Goal: Task Accomplishment & Management: Manage account settings

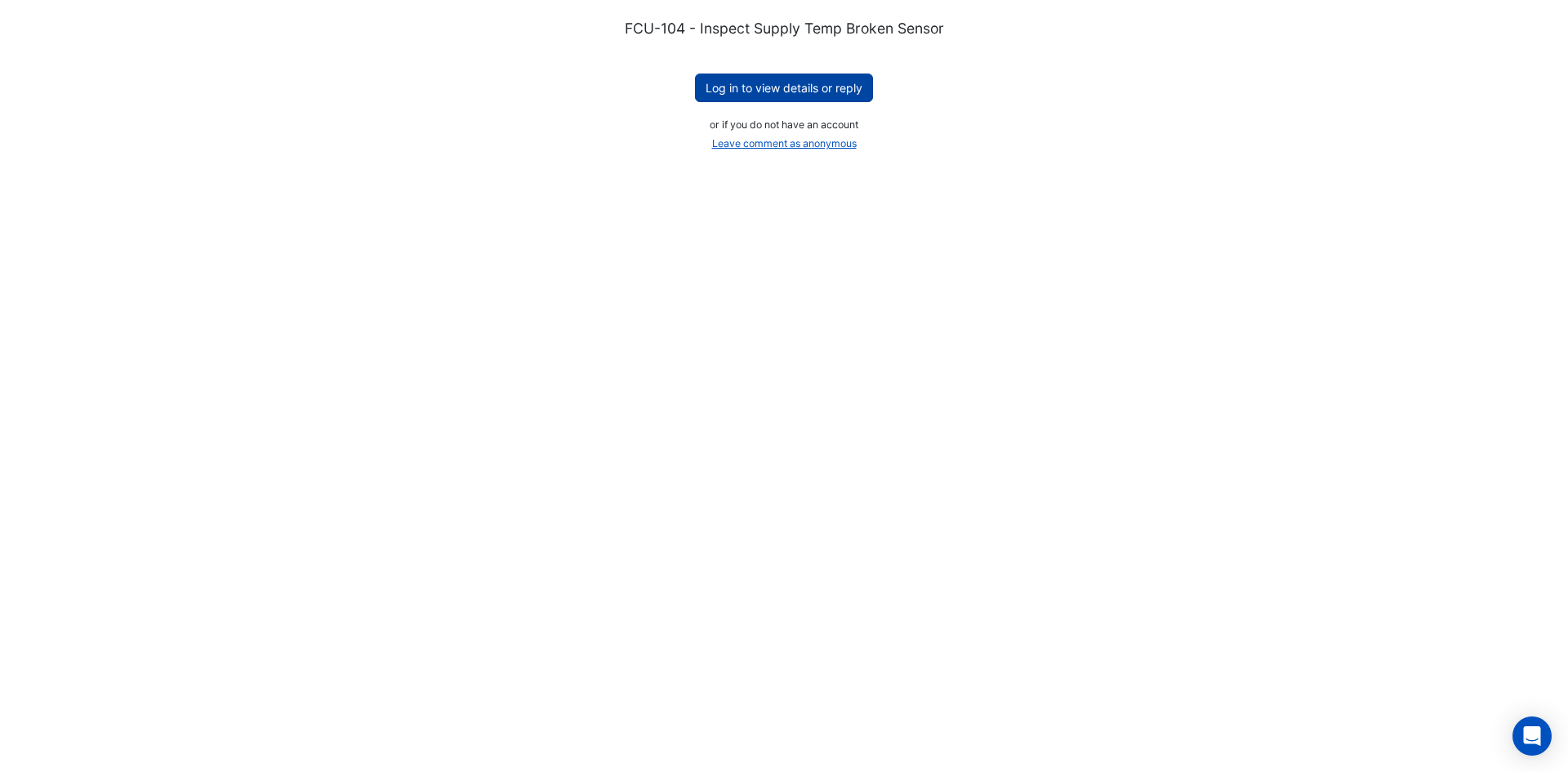
click at [804, 89] on button "Log in to view details or reply" at bounding box center [783, 88] width 178 height 29
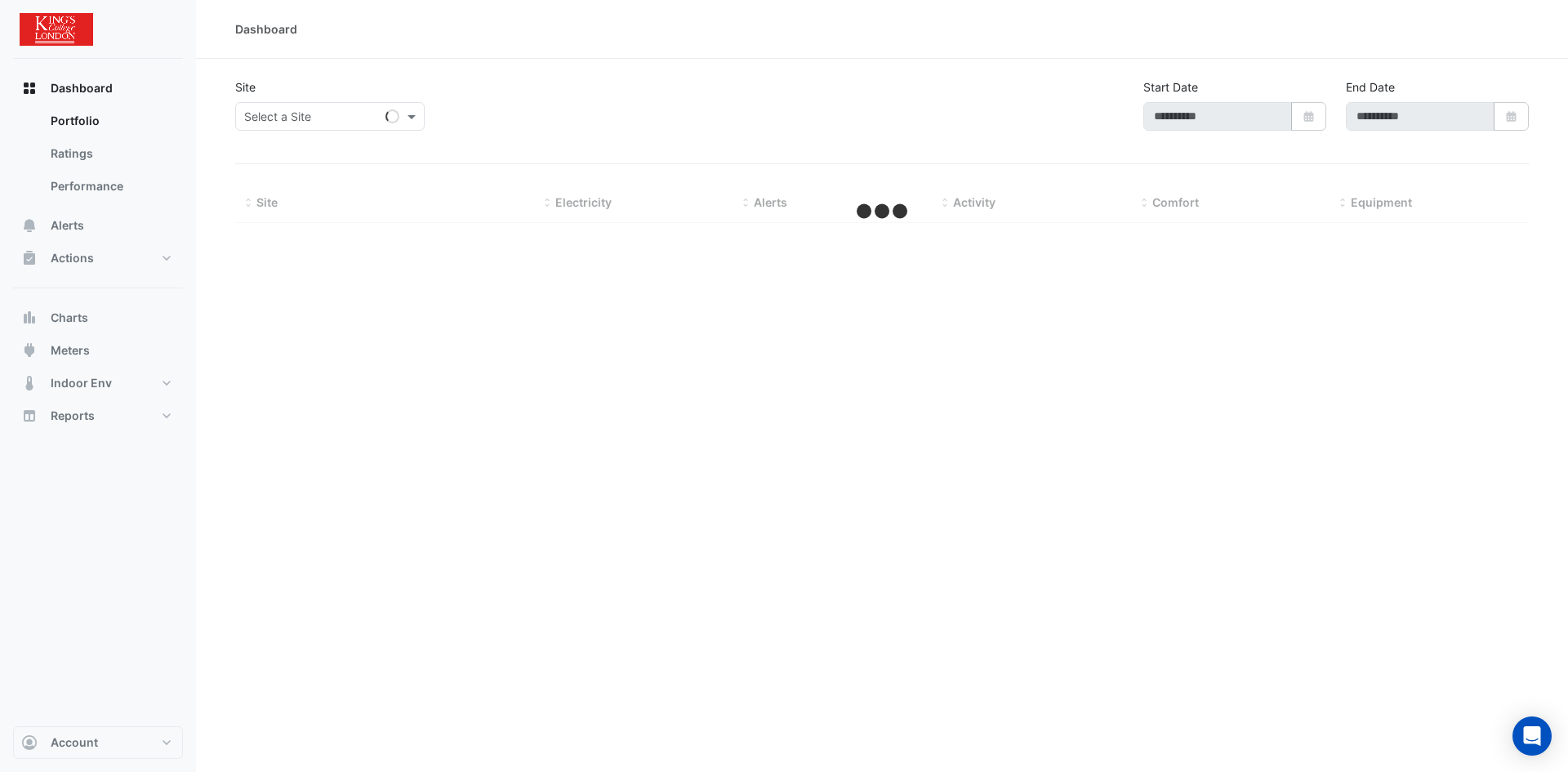
type input "**********"
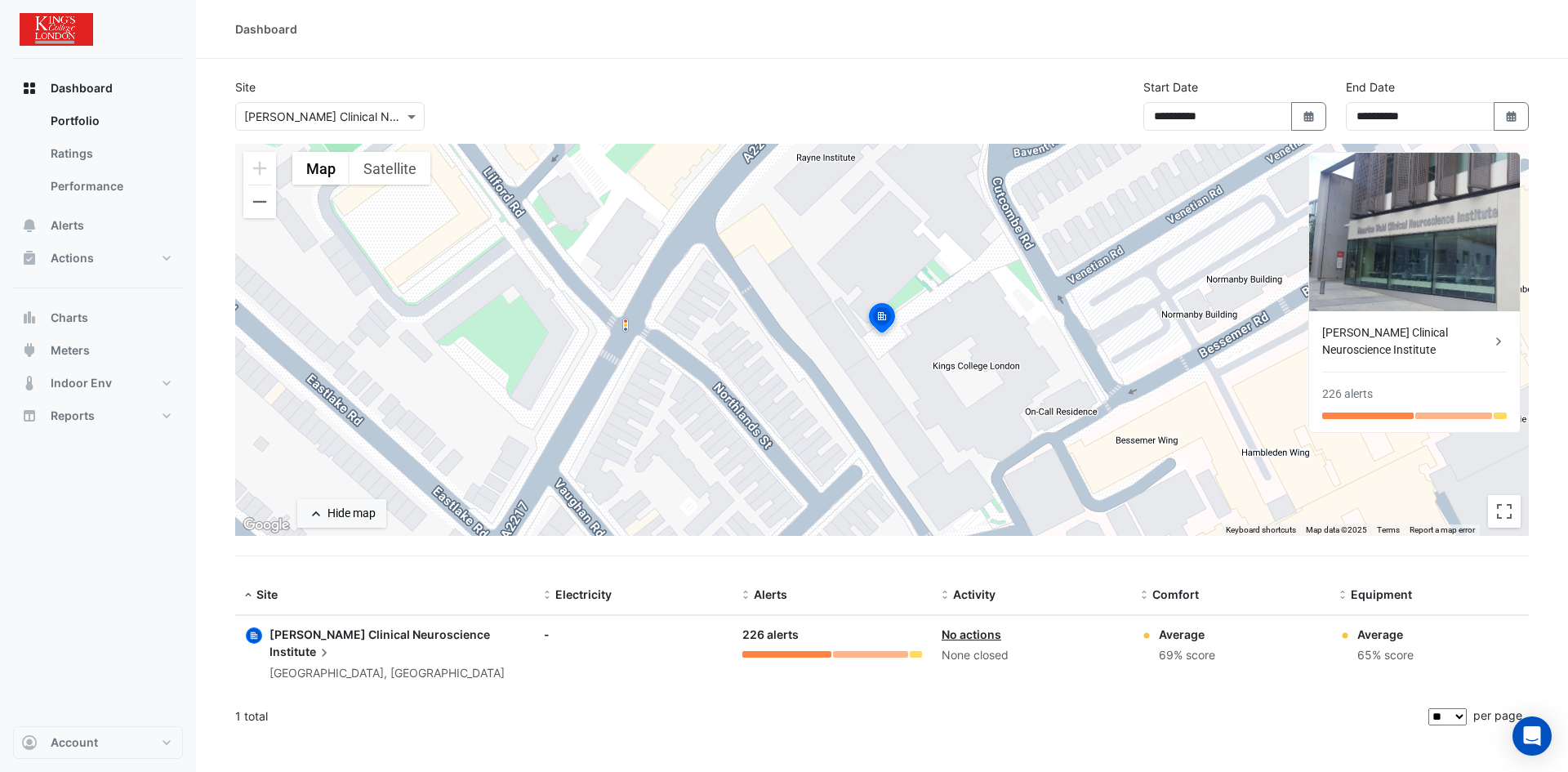
click at [390, 629] on span "Maurice Wohl Clinical Neuroscience" at bounding box center [379, 634] width 220 height 14
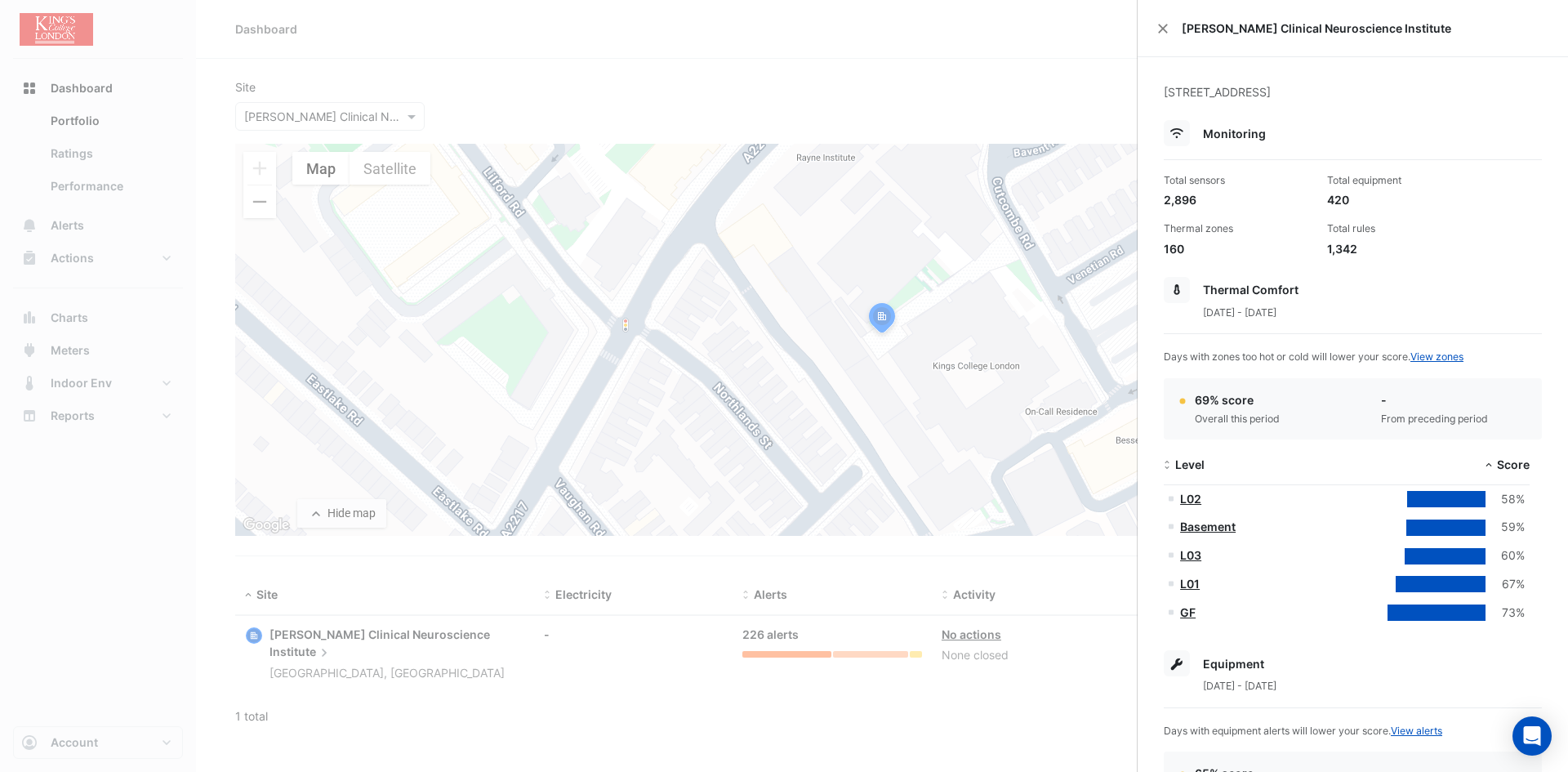
click at [392, 631] on ngb-offcanvas-backdrop at bounding box center [784, 386] width 1568 height 772
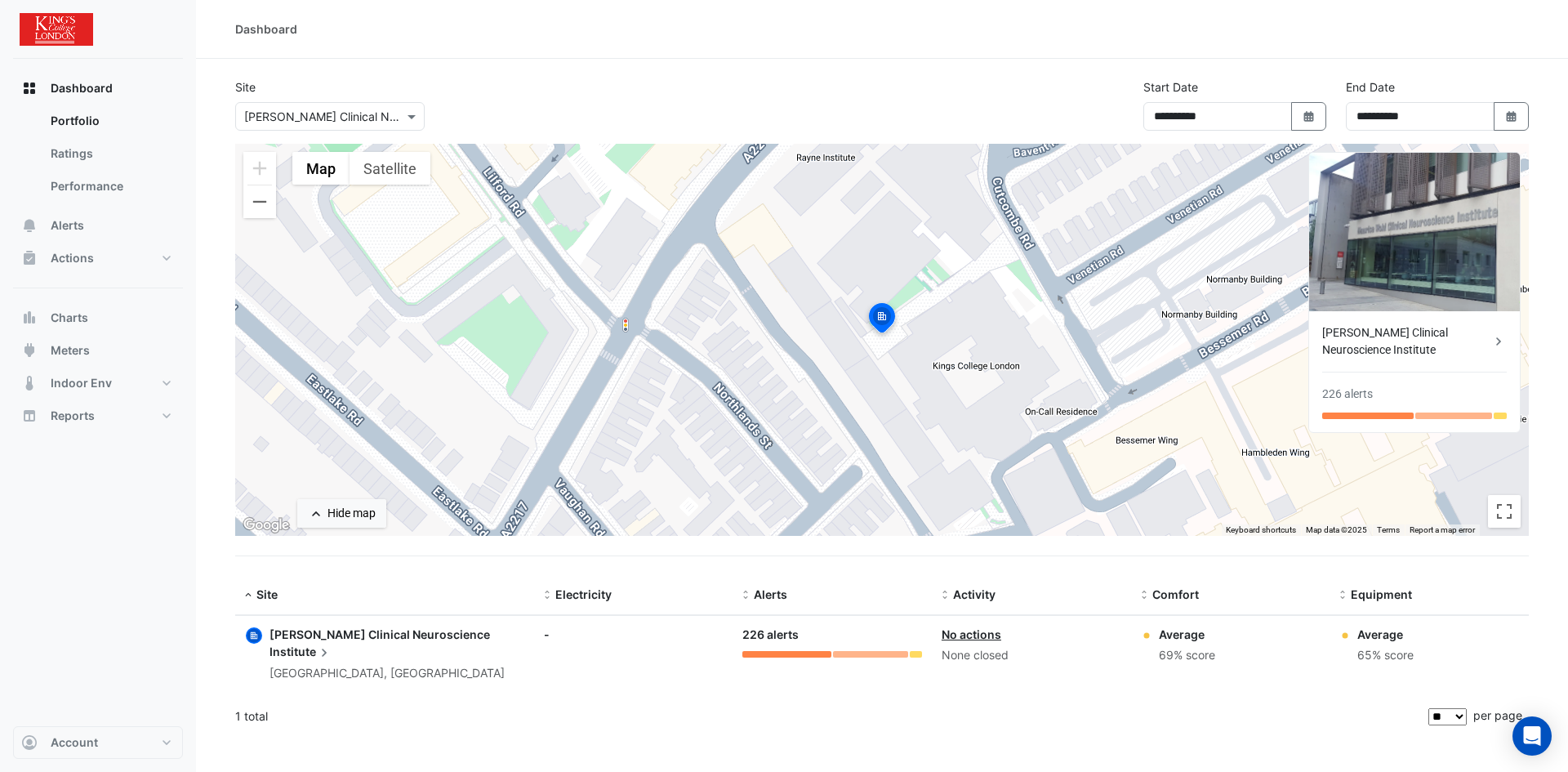
click at [392, 631] on span "Maurice Wohl Clinical Neuroscience" at bounding box center [379, 634] width 220 height 14
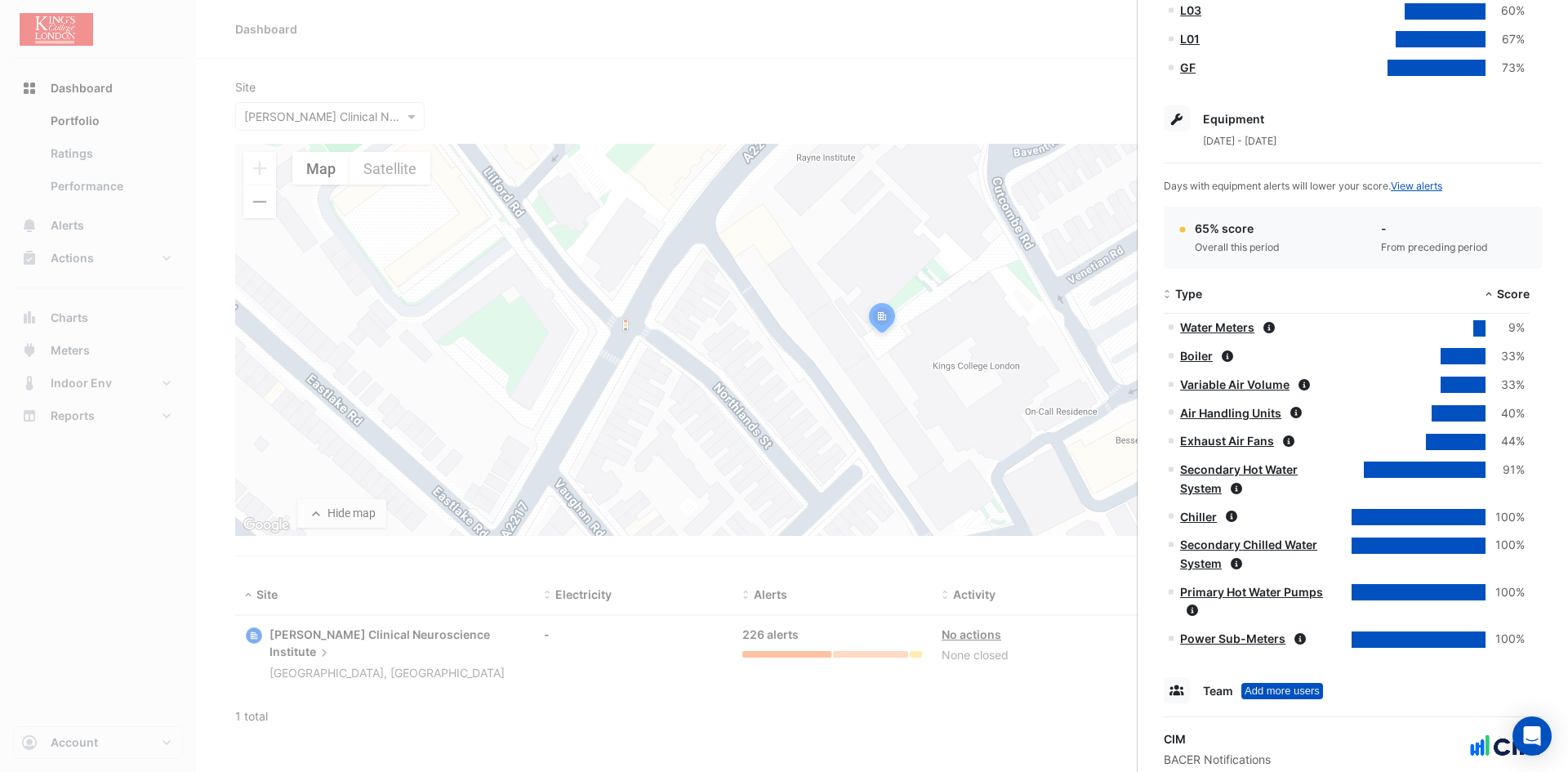
scroll to position [653, 0]
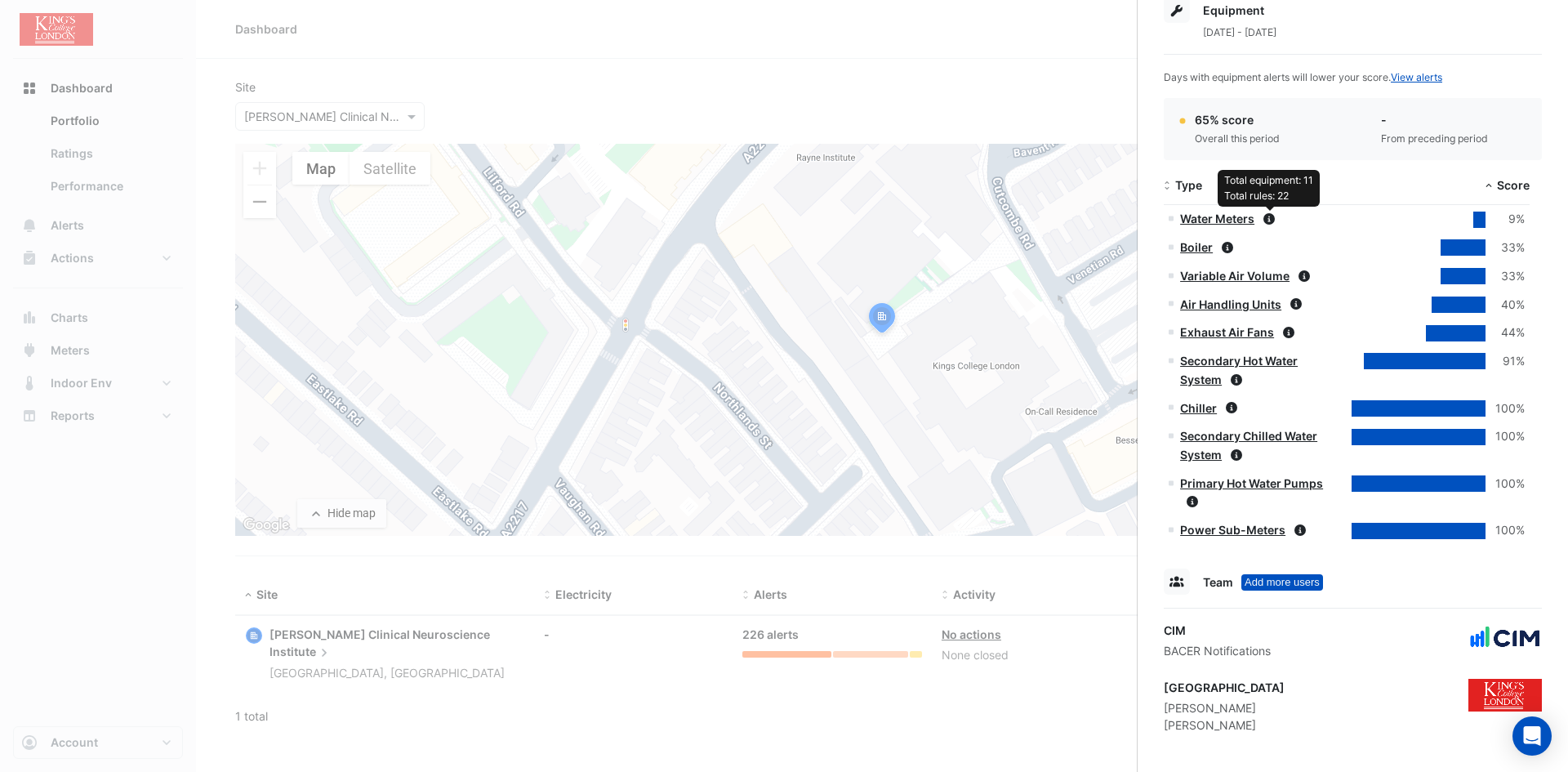
click at [1273, 216] on icon at bounding box center [1269, 219] width 11 height 11
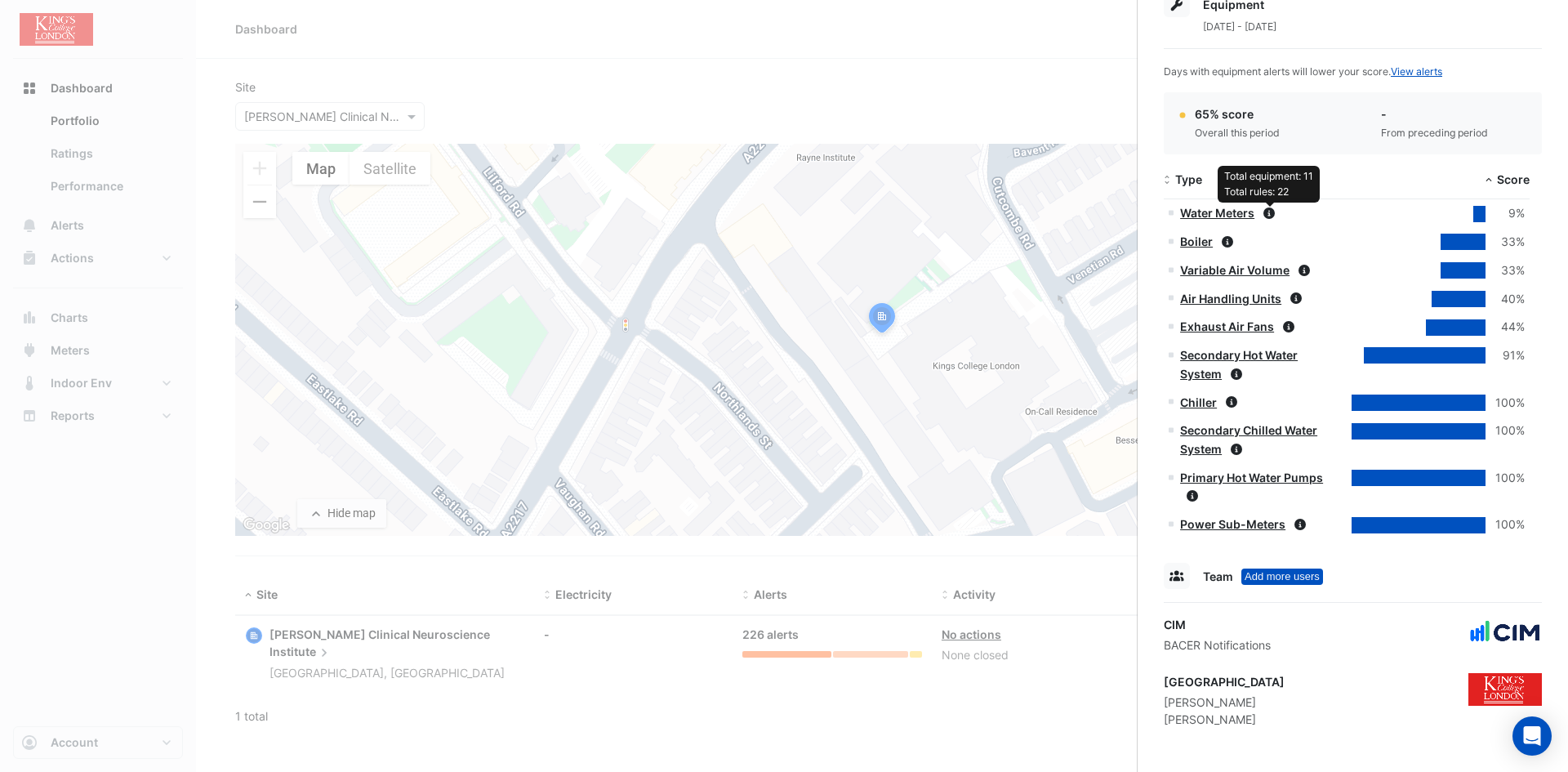
scroll to position [660, 0]
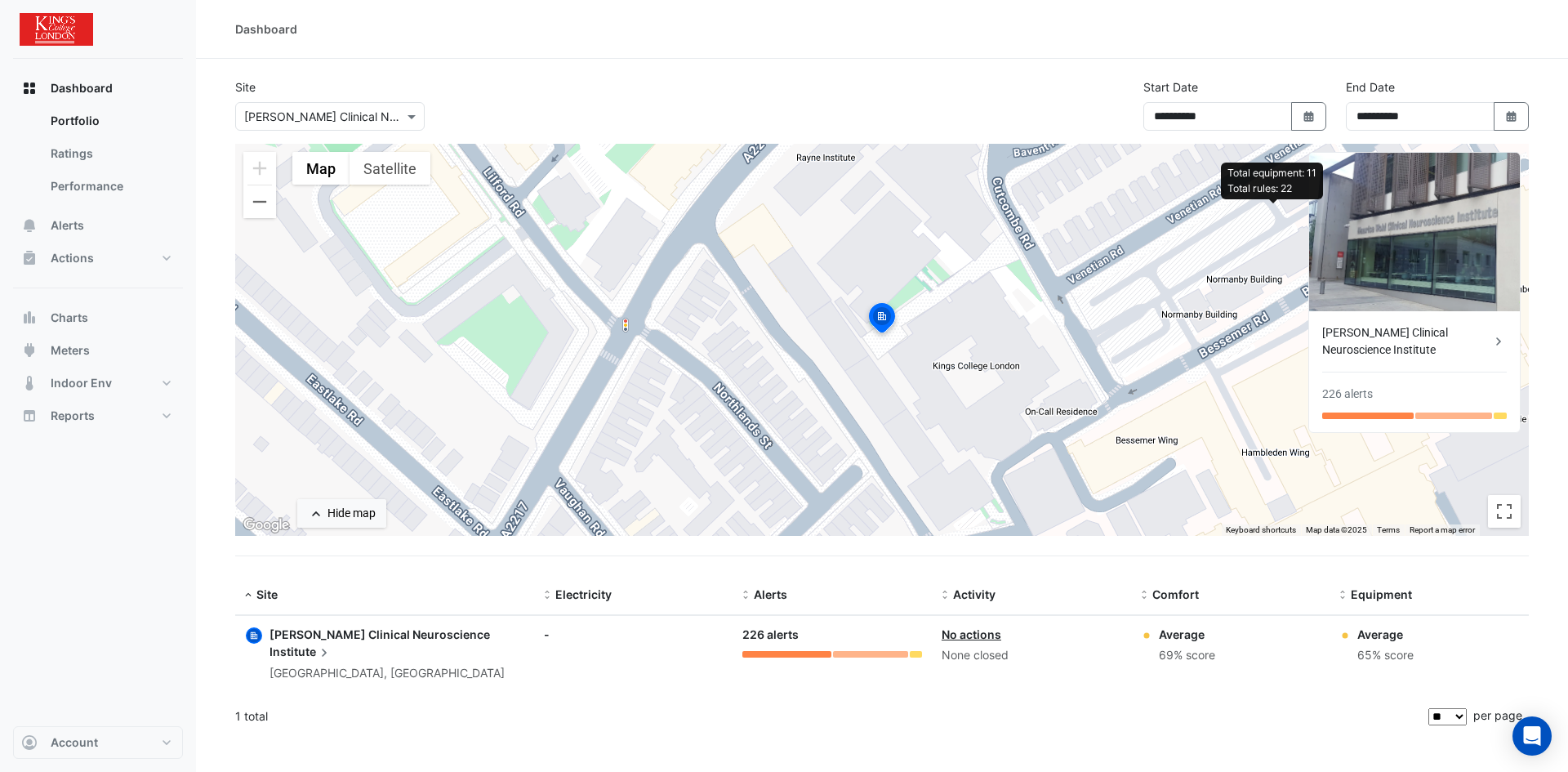
click at [810, 379] on ngb-offcanvas-backdrop at bounding box center [784, 386] width 1568 height 772
click at [76, 219] on span "Alerts" at bounding box center [68, 225] width 33 height 17
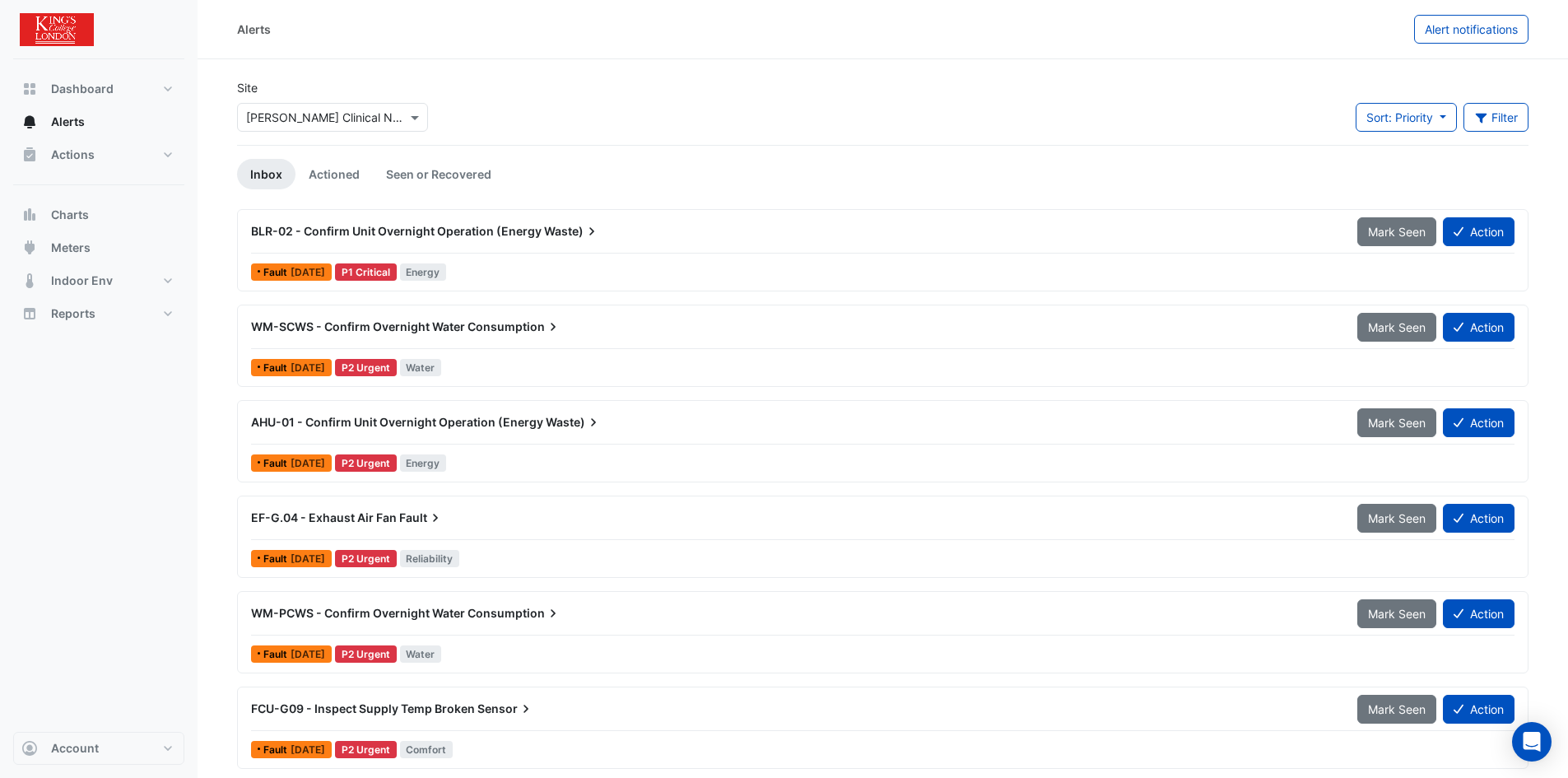
click at [474, 428] on span "AHU-01 - Confirm Unit Overnight Operation (Energy" at bounding box center [397, 422] width 292 height 14
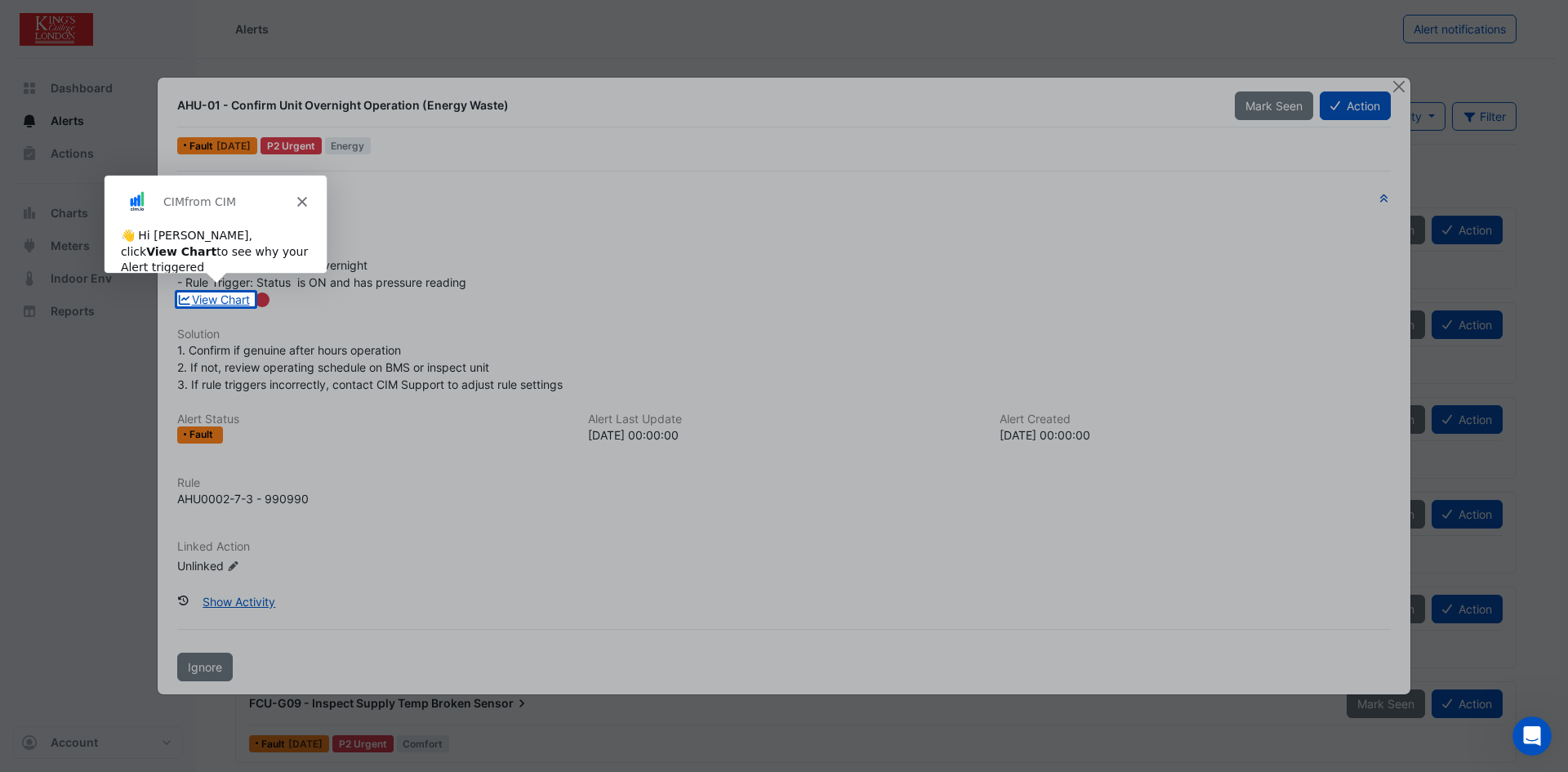
click at [302, 202] on polygon "Close" at bounding box center [301, 200] width 10 height 10
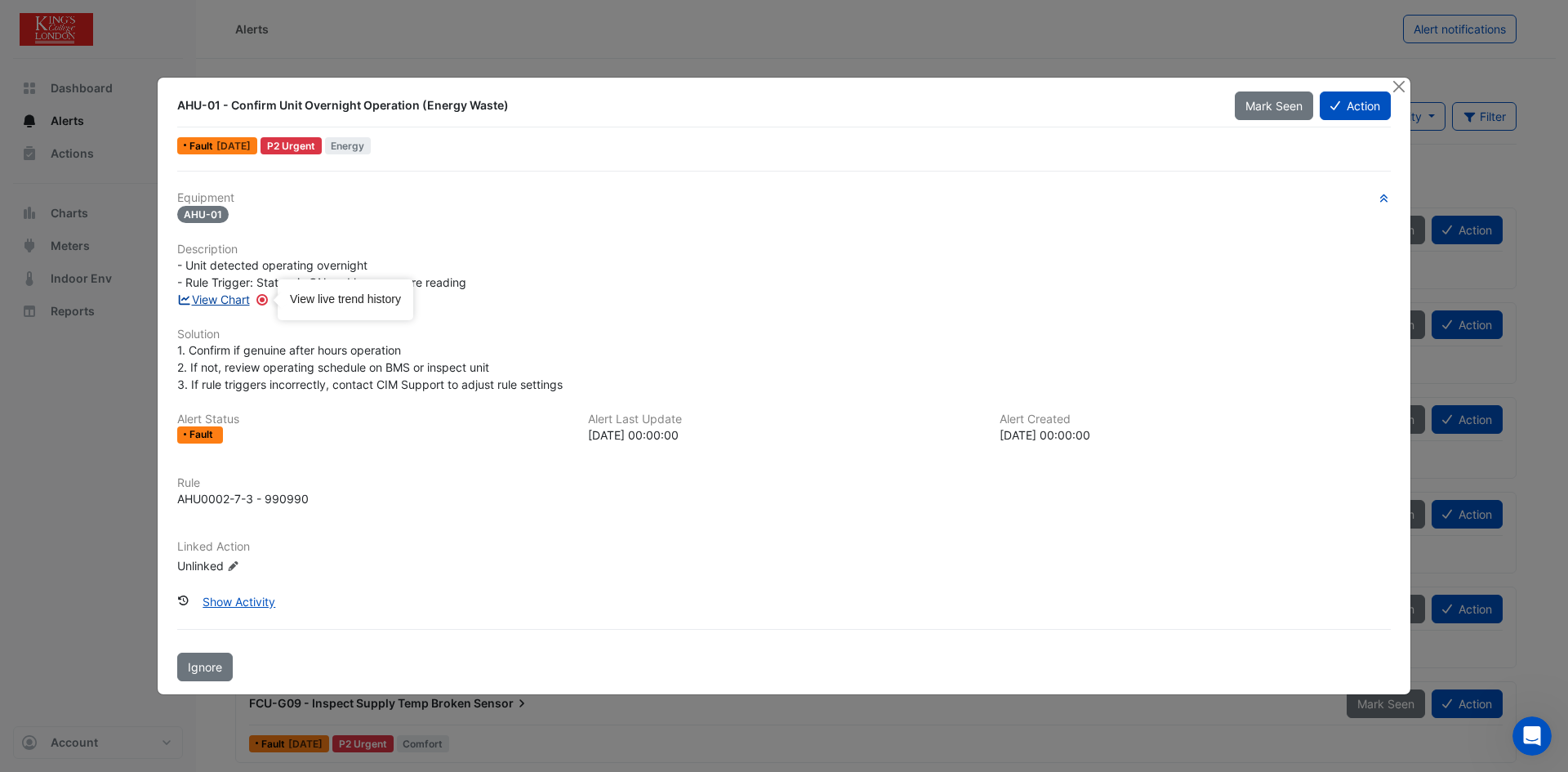
click at [243, 298] on link "View Chart" at bounding box center [213, 299] width 73 height 14
click at [1357, 112] on button "Action" at bounding box center [1355, 105] width 71 height 29
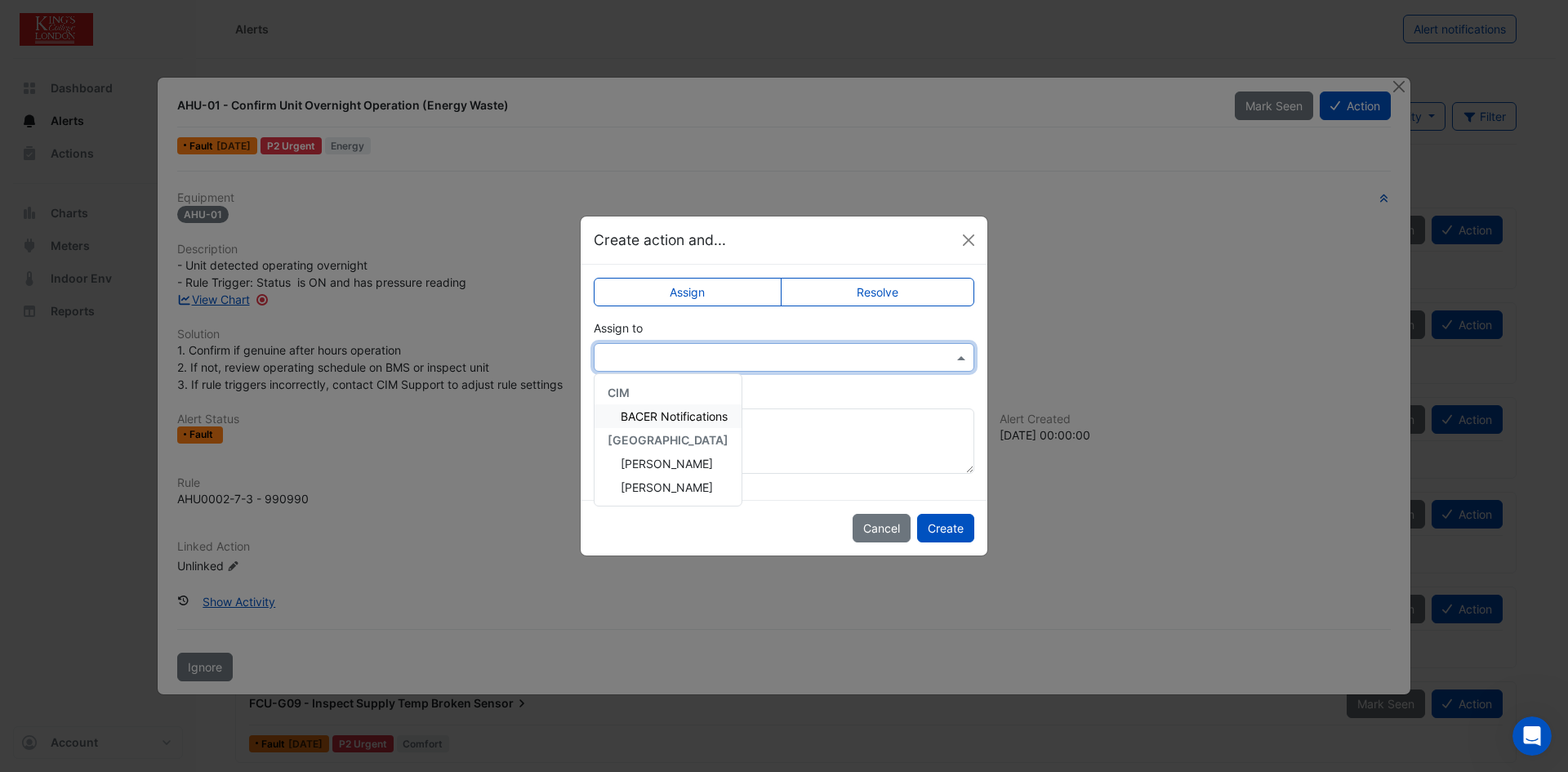
click at [700, 358] on input "text" at bounding box center [767, 358] width 330 height 18
click at [676, 464] on span "Gaetano Cervino" at bounding box center [666, 464] width 92 height 14
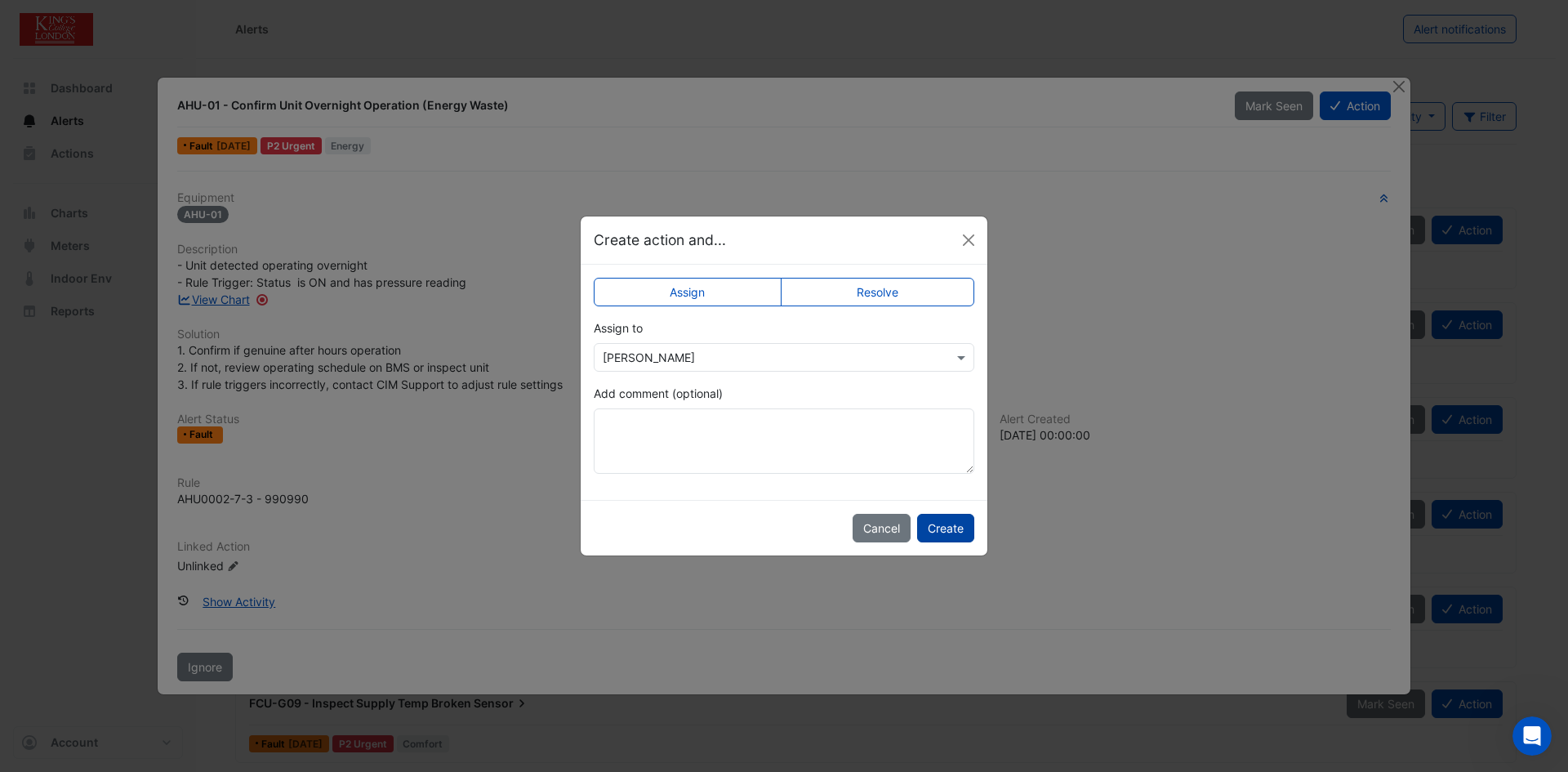
click at [957, 530] on button "Create" at bounding box center [945, 528] width 57 height 29
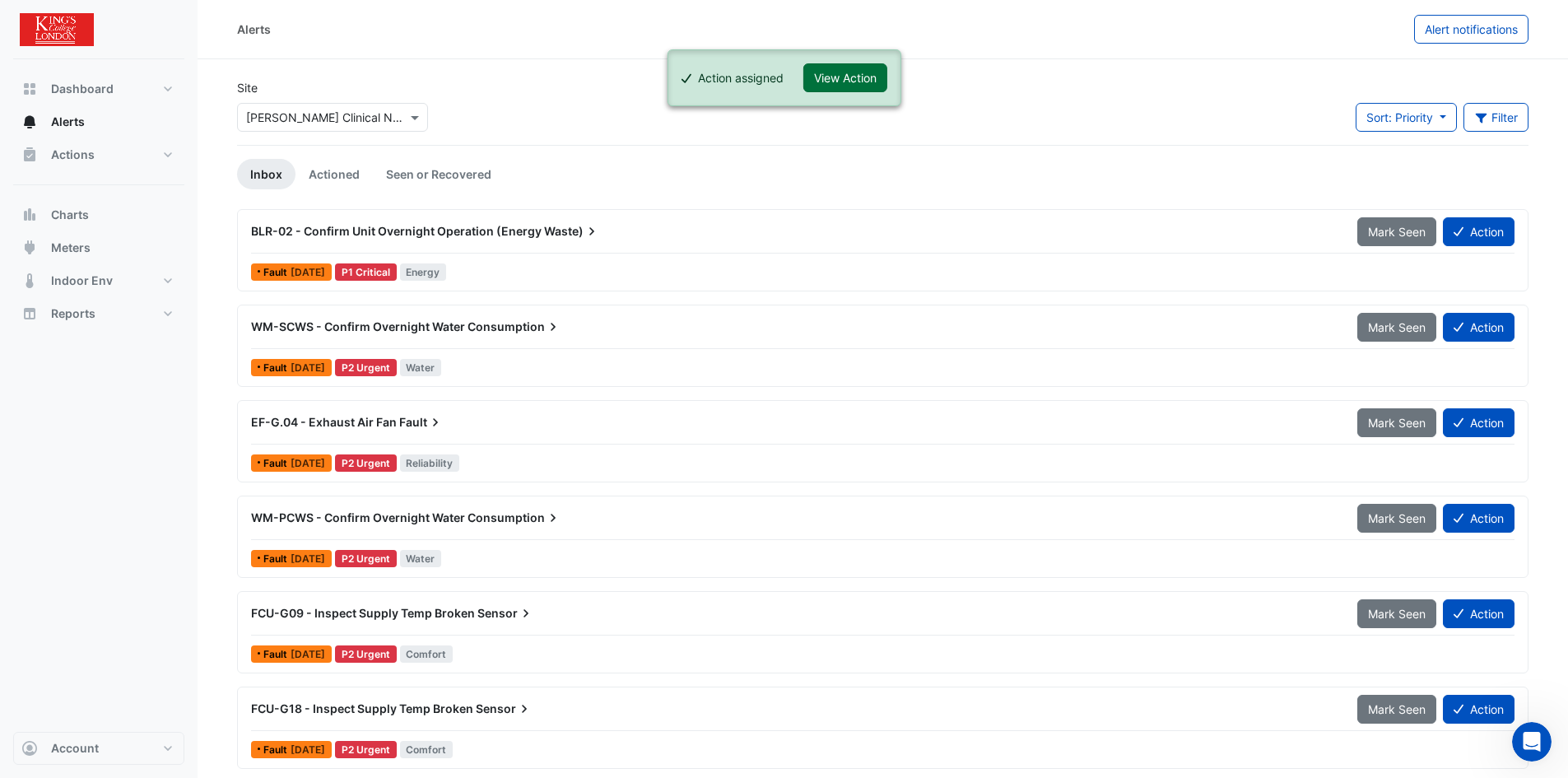
click at [846, 73] on button "View Action" at bounding box center [845, 78] width 84 height 29
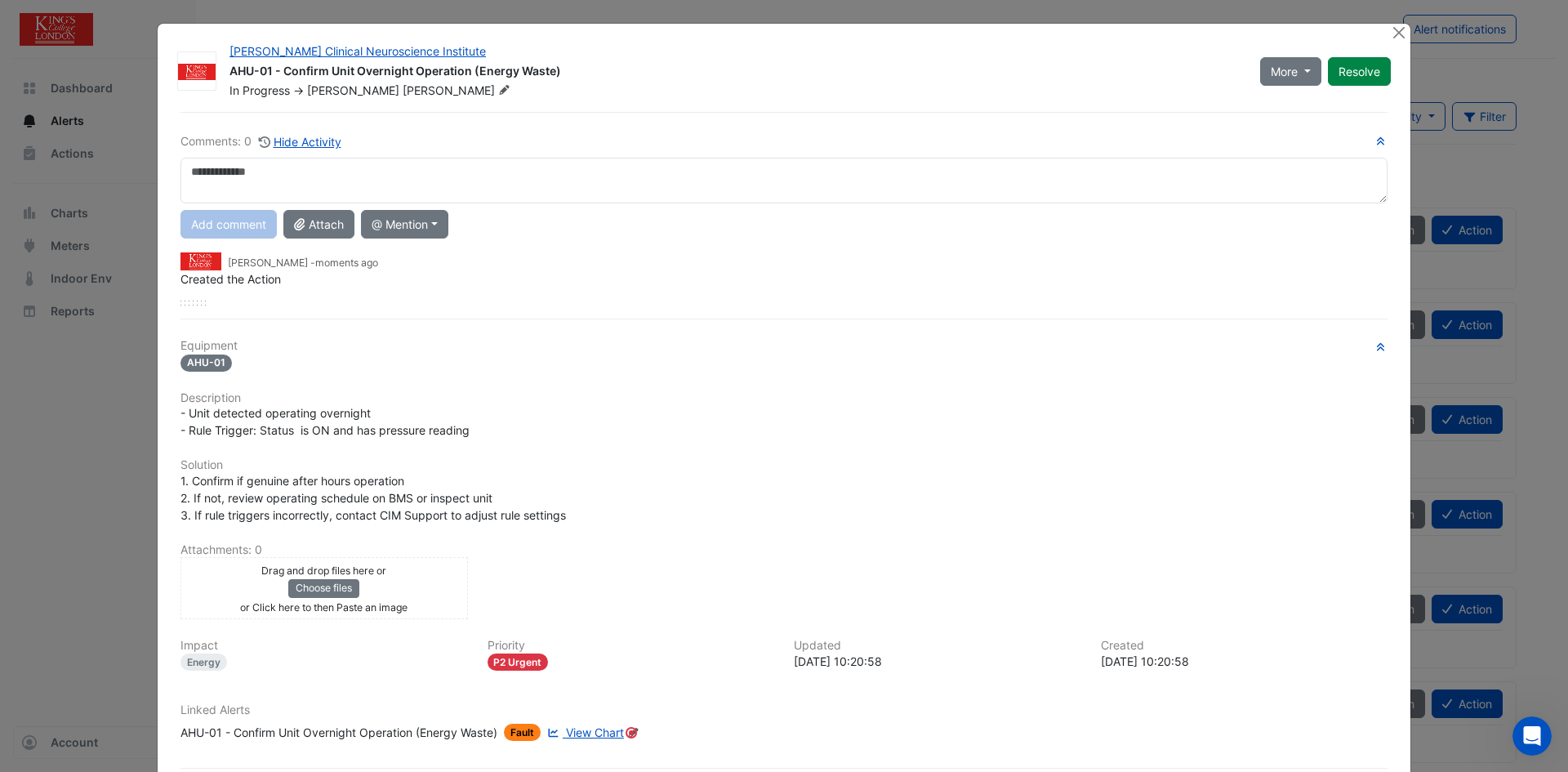
click at [233, 170] on textarea at bounding box center [784, 180] width 1207 height 46
type textarea "**********"
click at [218, 225] on button "Add comment" at bounding box center [229, 224] width 97 height 29
click at [1392, 32] on button "Close" at bounding box center [1399, 32] width 18 height 18
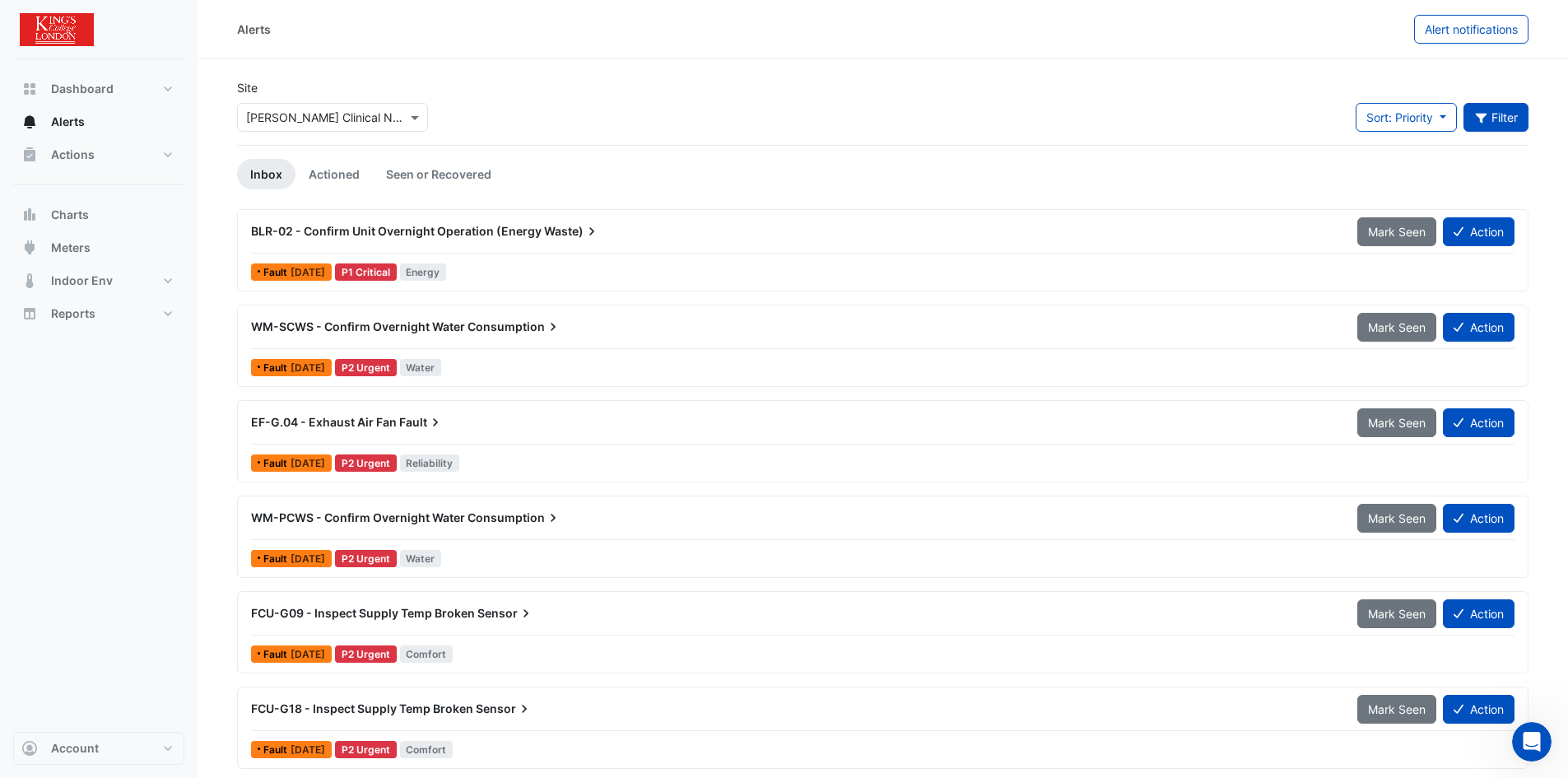
click at [1511, 119] on button "Filter" at bounding box center [1496, 117] width 65 height 29
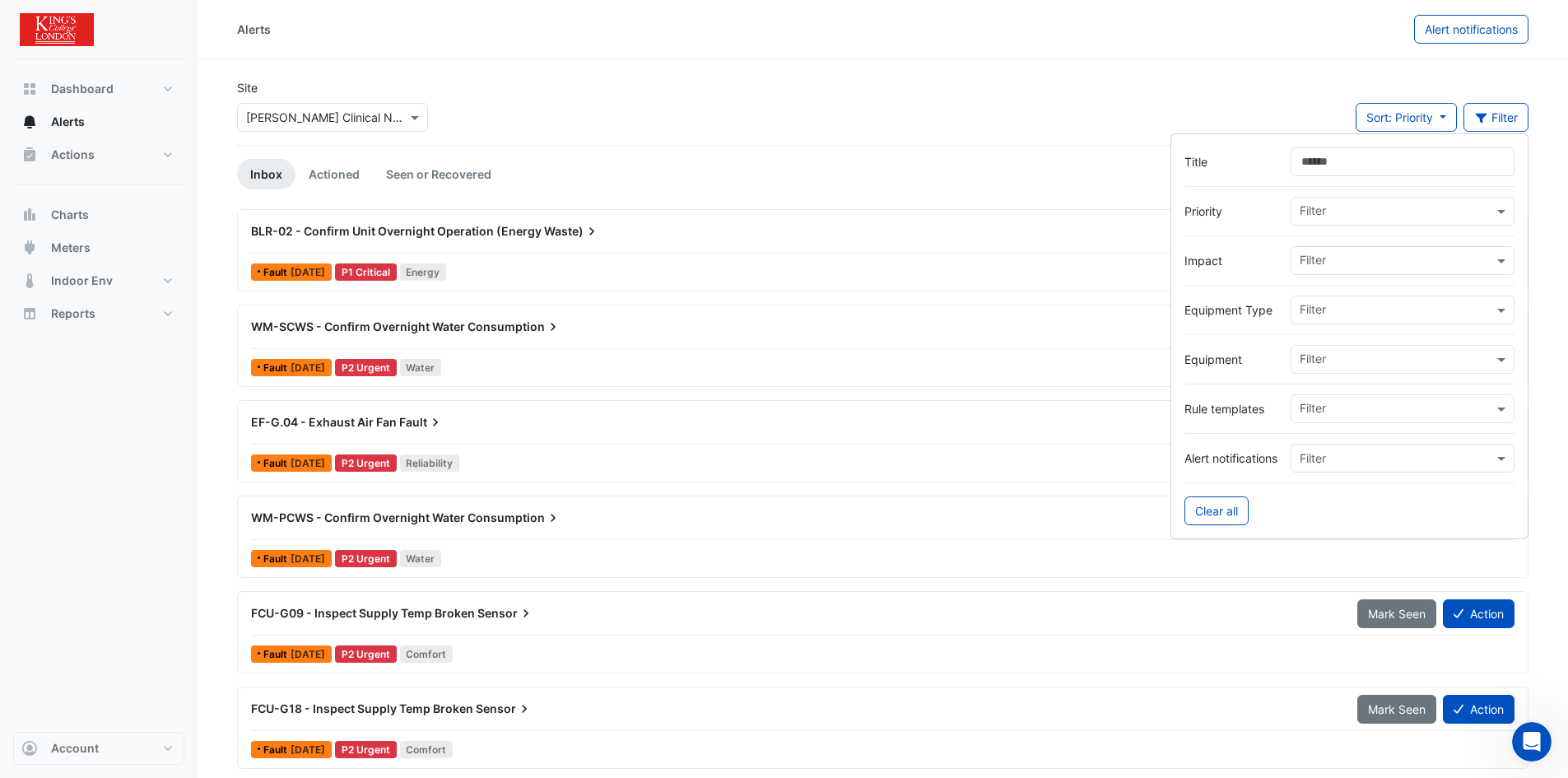
click at [1485, 358] on input "text" at bounding box center [1395, 361] width 194 height 18
type input "***"
click at [1333, 391] on span "AHU-01" at bounding box center [1325, 395] width 42 height 14
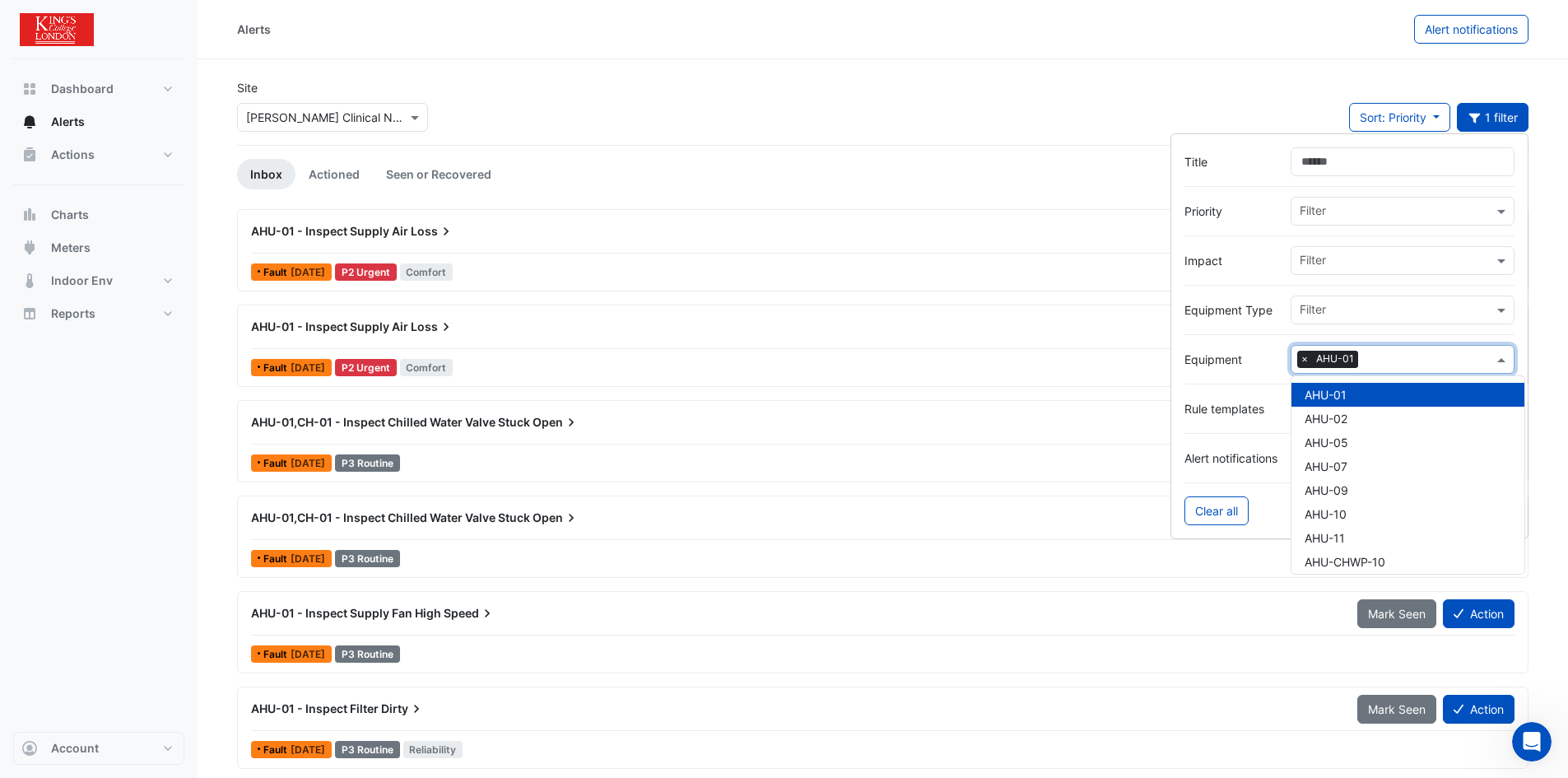
click at [1507, 360] on span at bounding box center [1503, 359] width 20 height 18
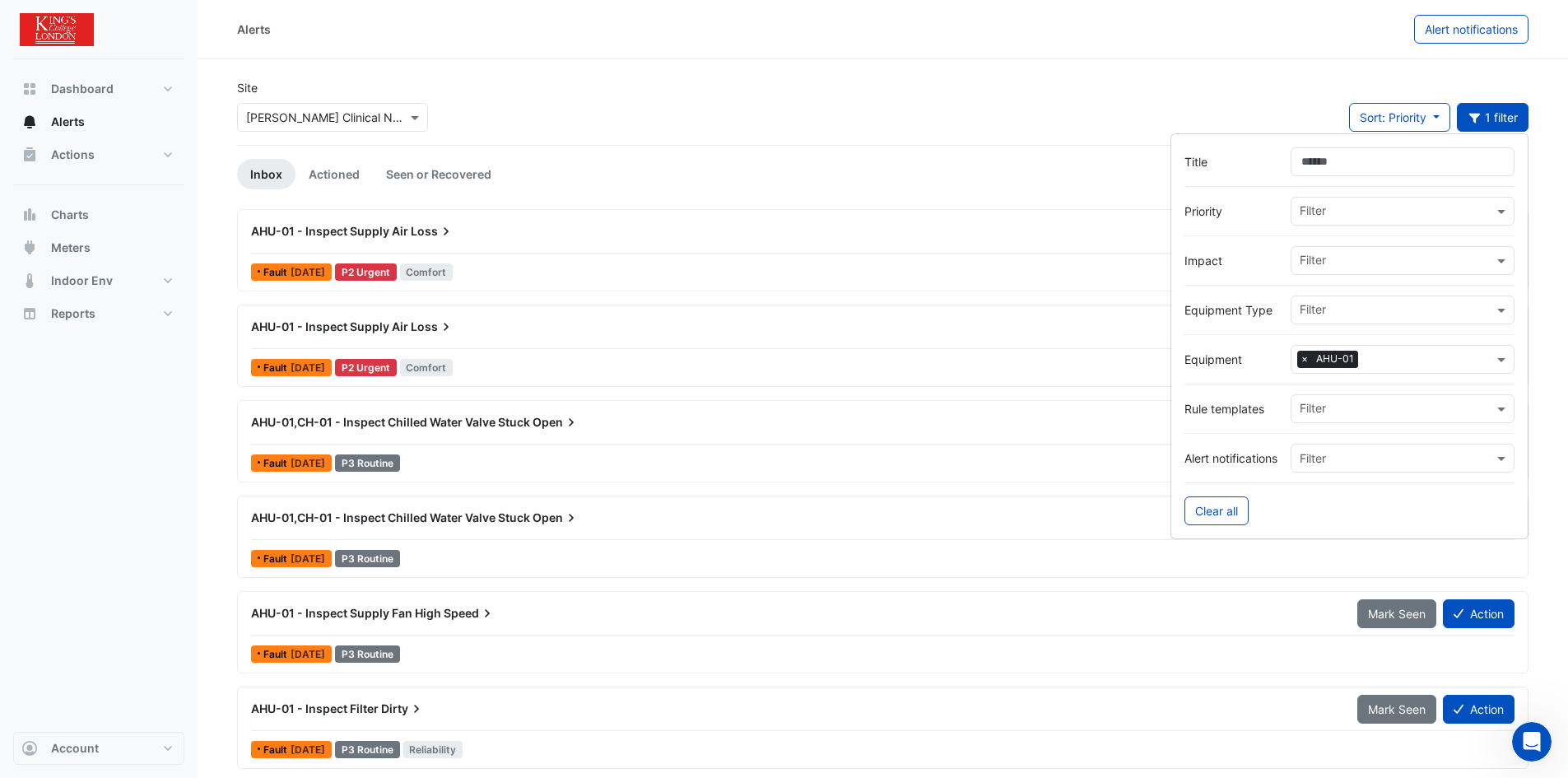
click at [418, 235] on span "Loss" at bounding box center [432, 231] width 43 height 17
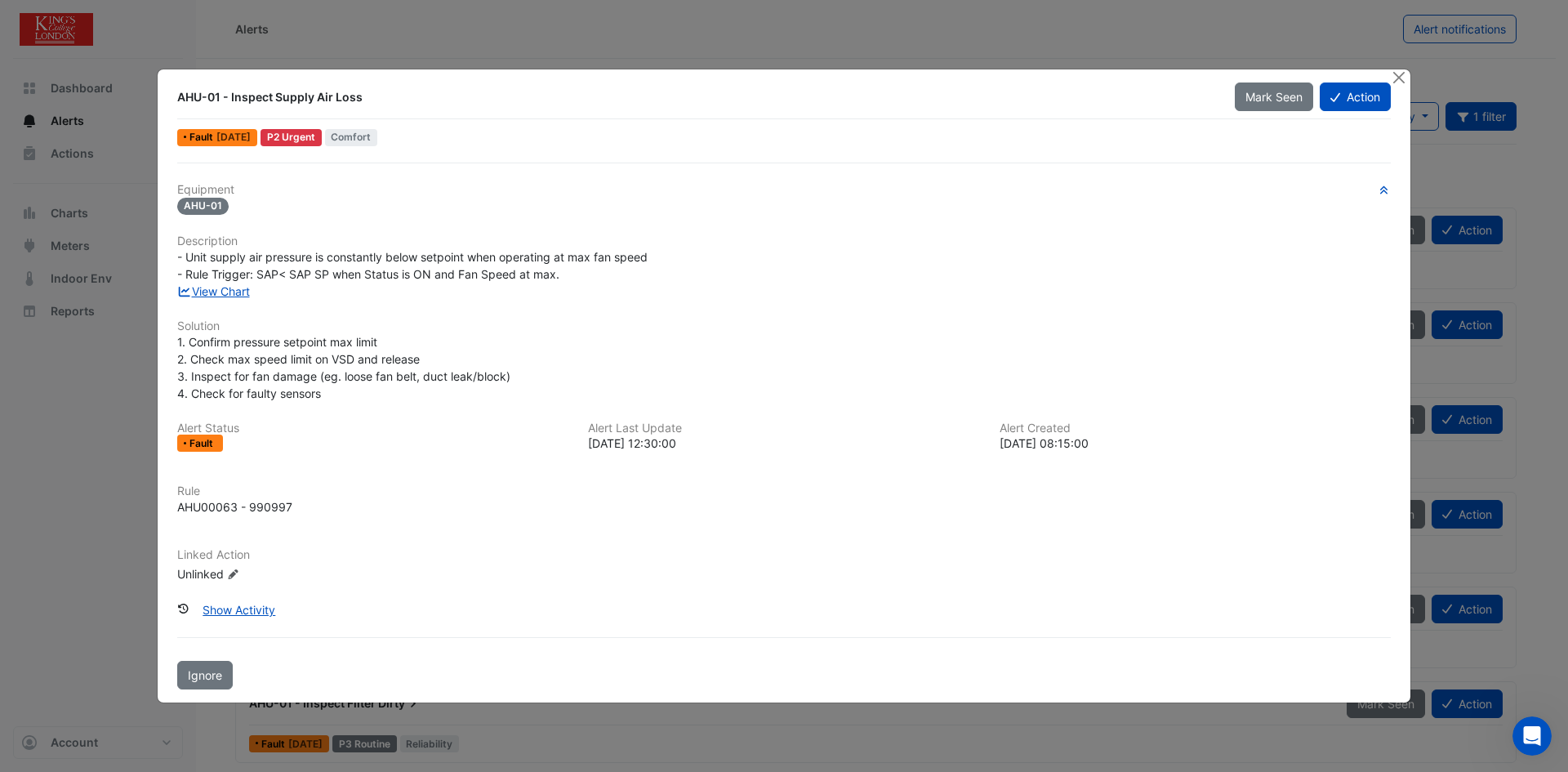
click at [231, 299] on div "View Chart" at bounding box center [784, 292] width 1233 height 18
click at [233, 292] on link "View Chart" at bounding box center [213, 292] width 73 height 14
click at [1358, 100] on button "Action" at bounding box center [1355, 97] width 71 height 29
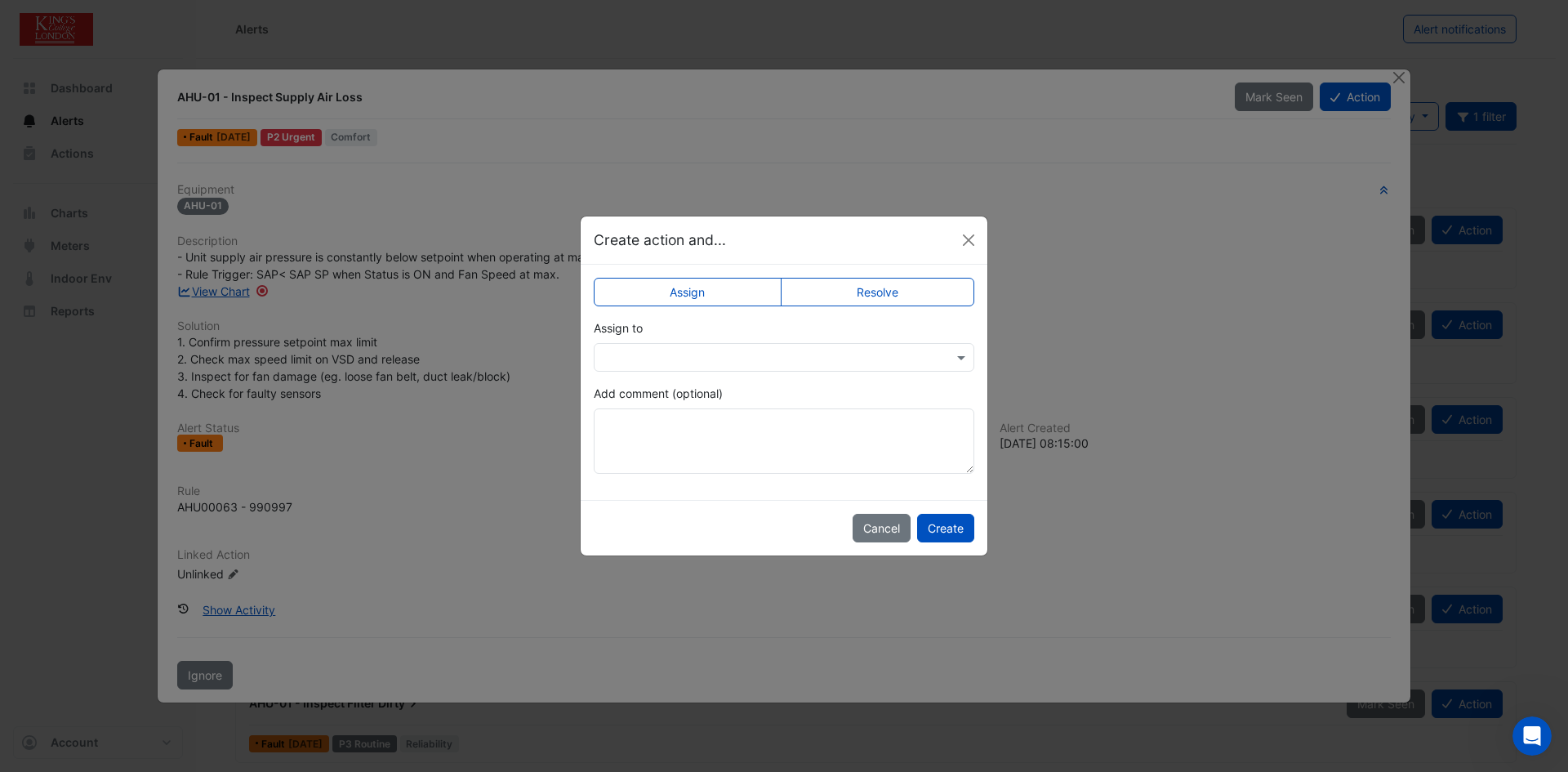
click at [697, 351] on input "text" at bounding box center [767, 358] width 330 height 18
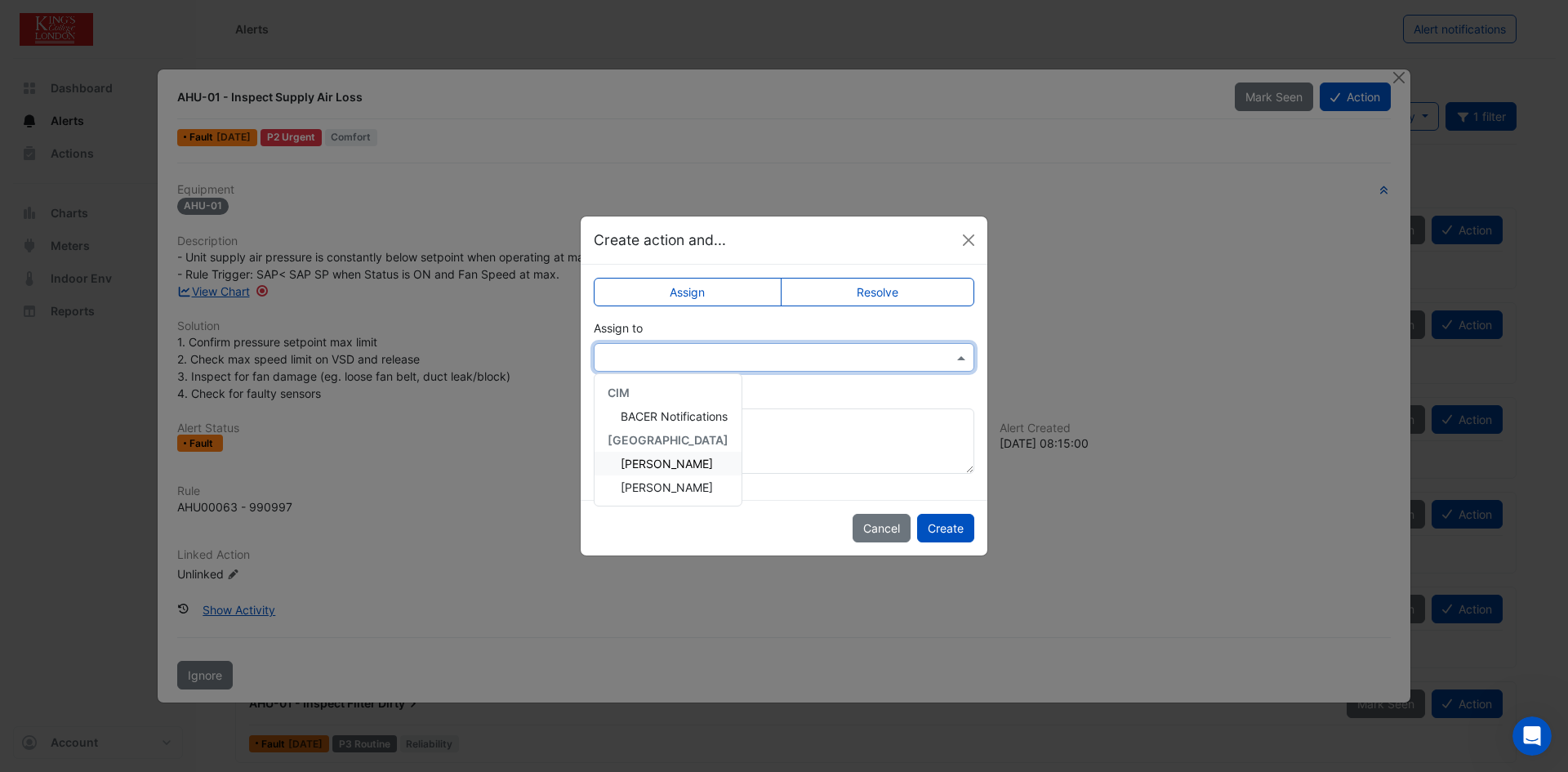
click at [672, 467] on span "Gaetano Cervino" at bounding box center [666, 464] width 92 height 14
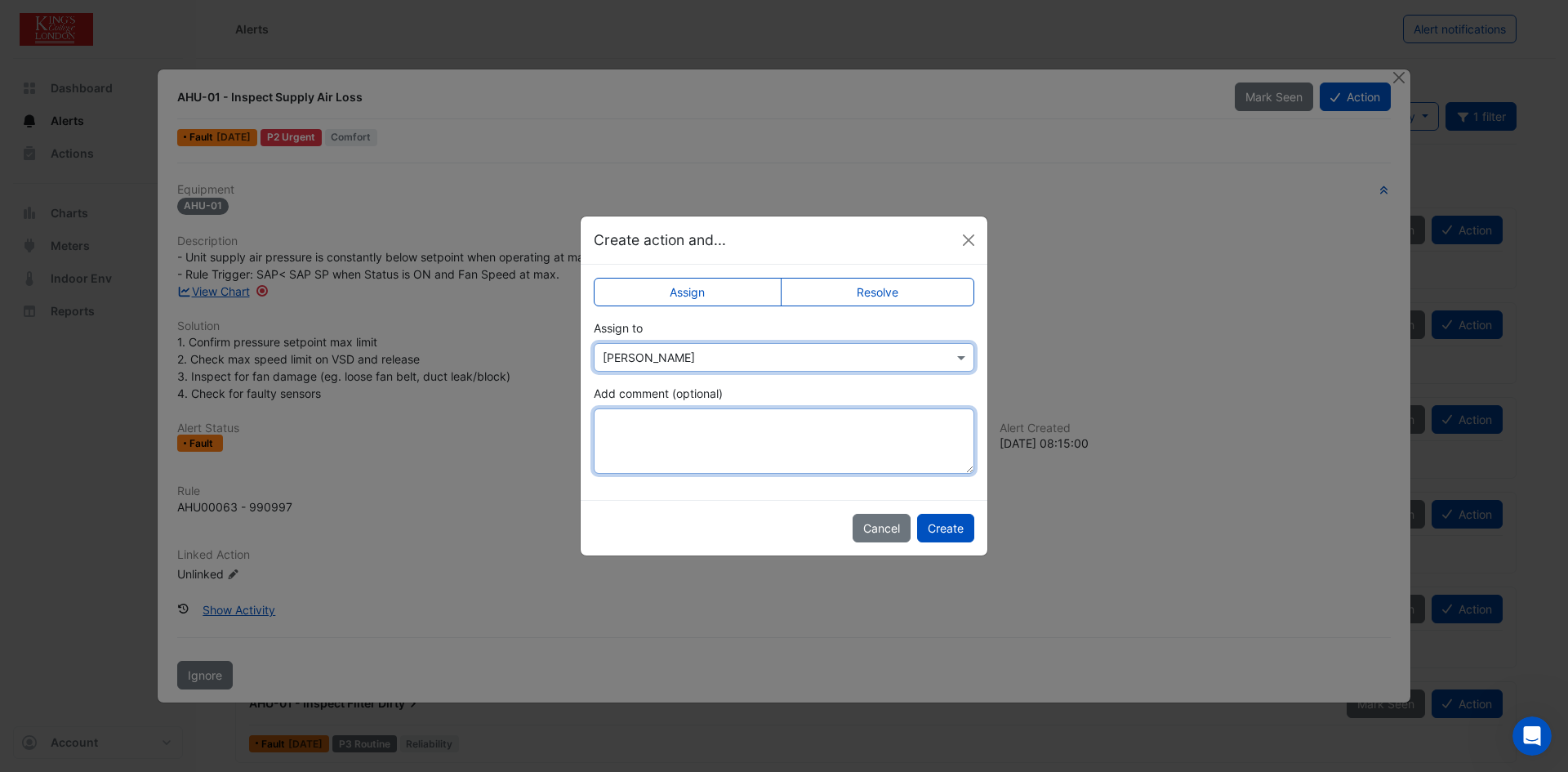
click at [624, 432] on textarea "Add comment (optional)" at bounding box center [783, 441] width 380 height 65
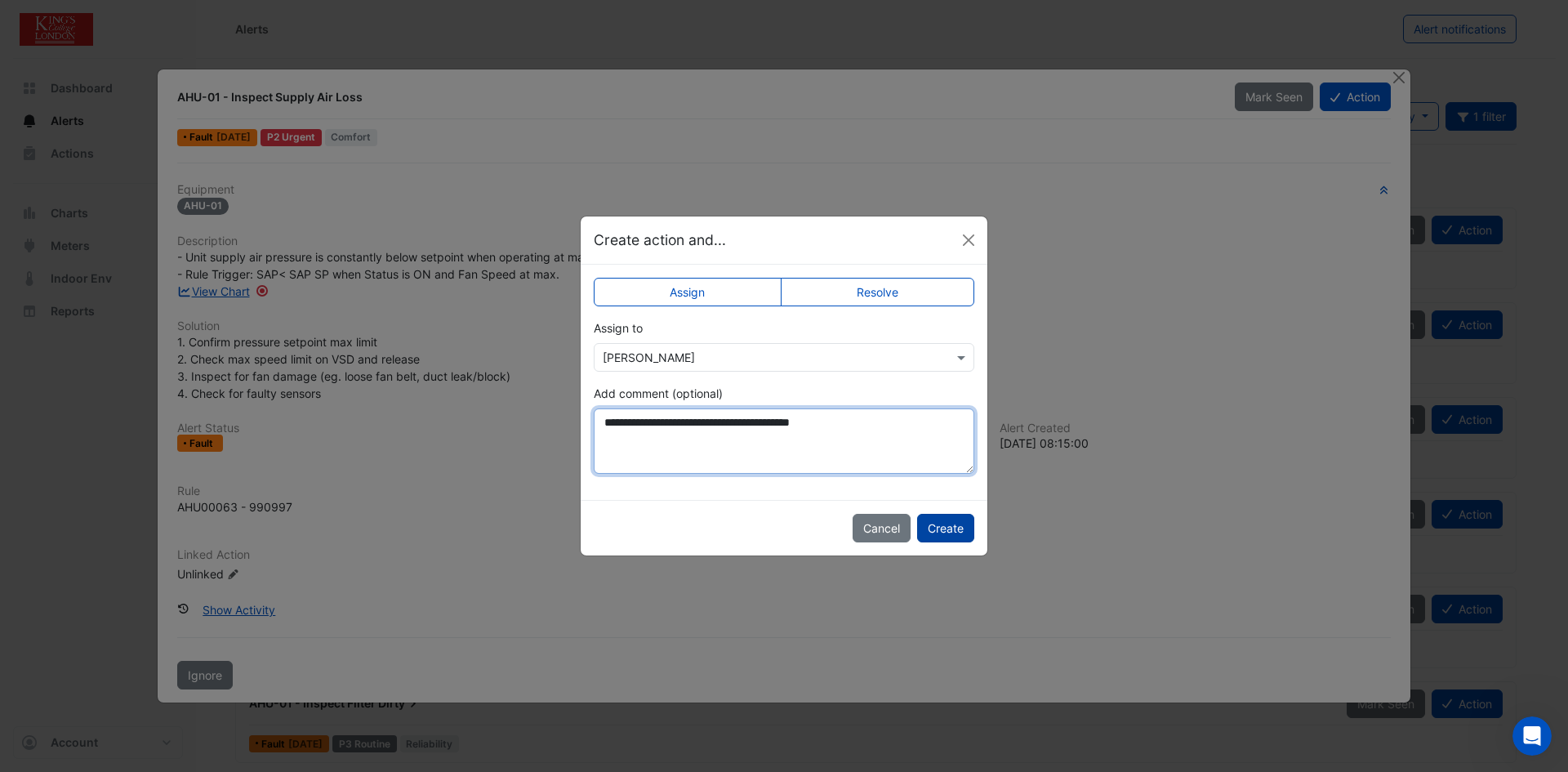
type textarea "**********"
click at [943, 529] on button "Create" at bounding box center [945, 528] width 57 height 29
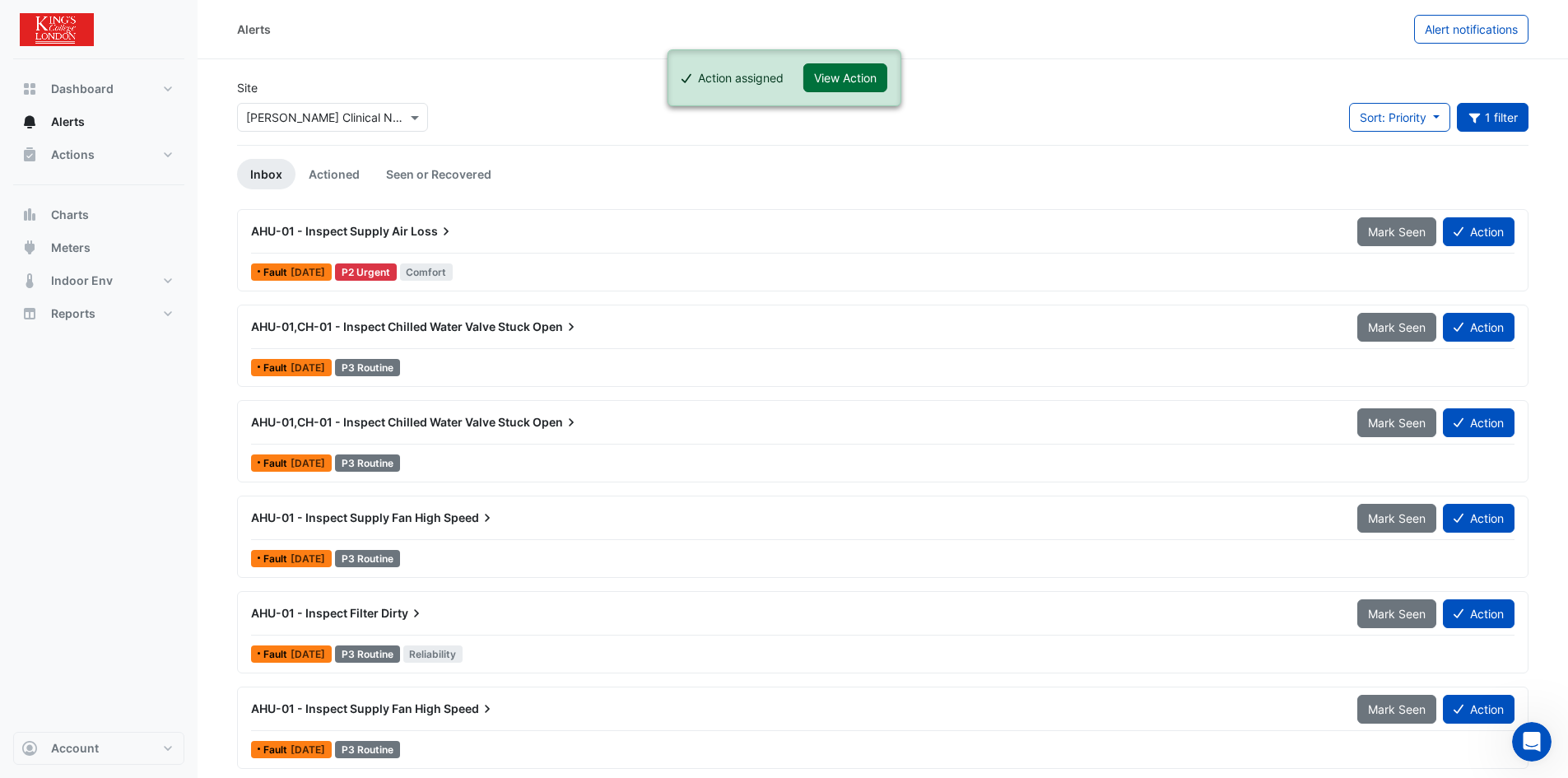
click at [871, 80] on button "View Action" at bounding box center [845, 78] width 84 height 29
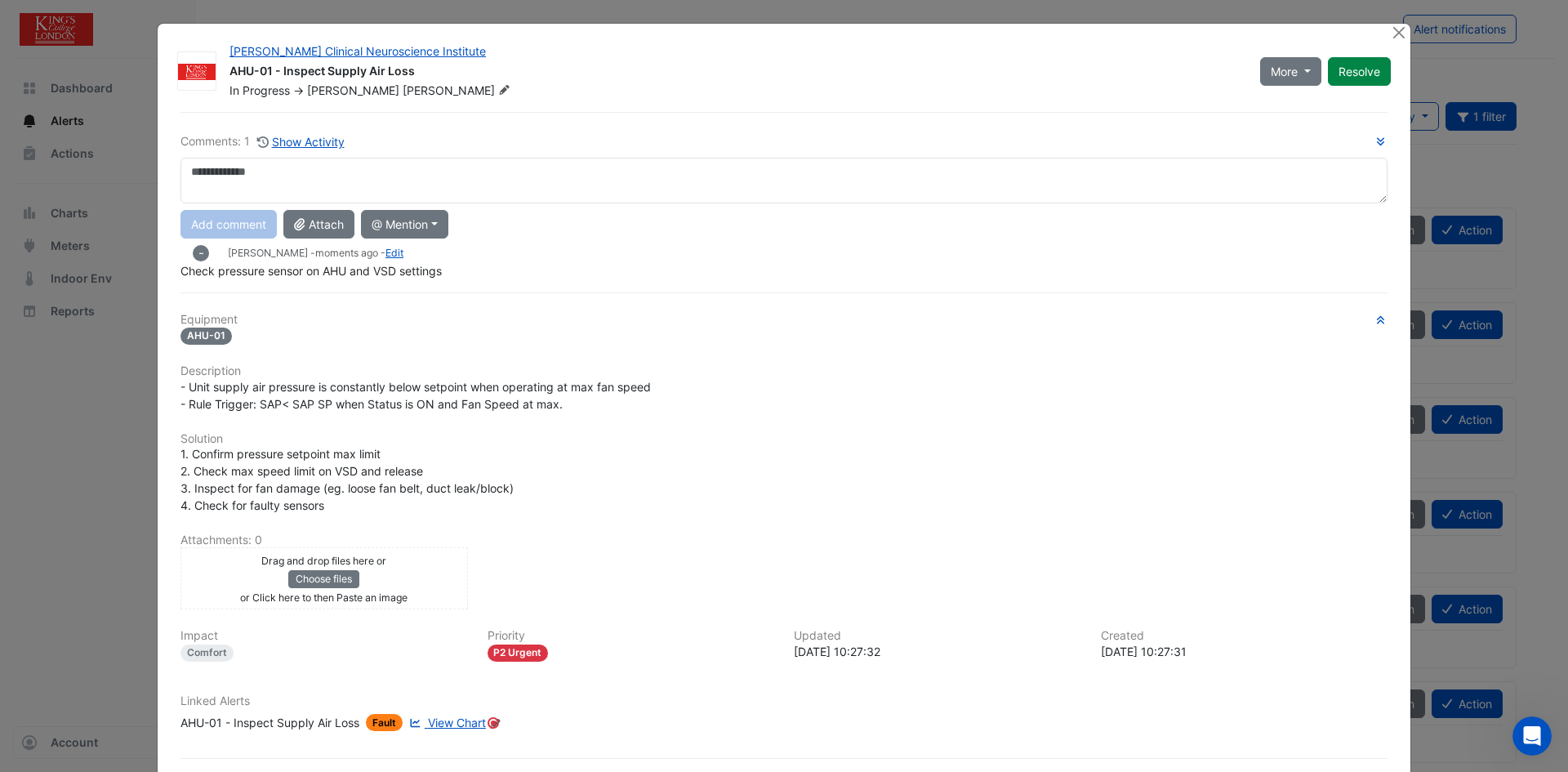
click at [400, 574] on div "Drag and drop files here or Choose files or Click here to then Paste an image" at bounding box center [324, 578] width 279 height 54
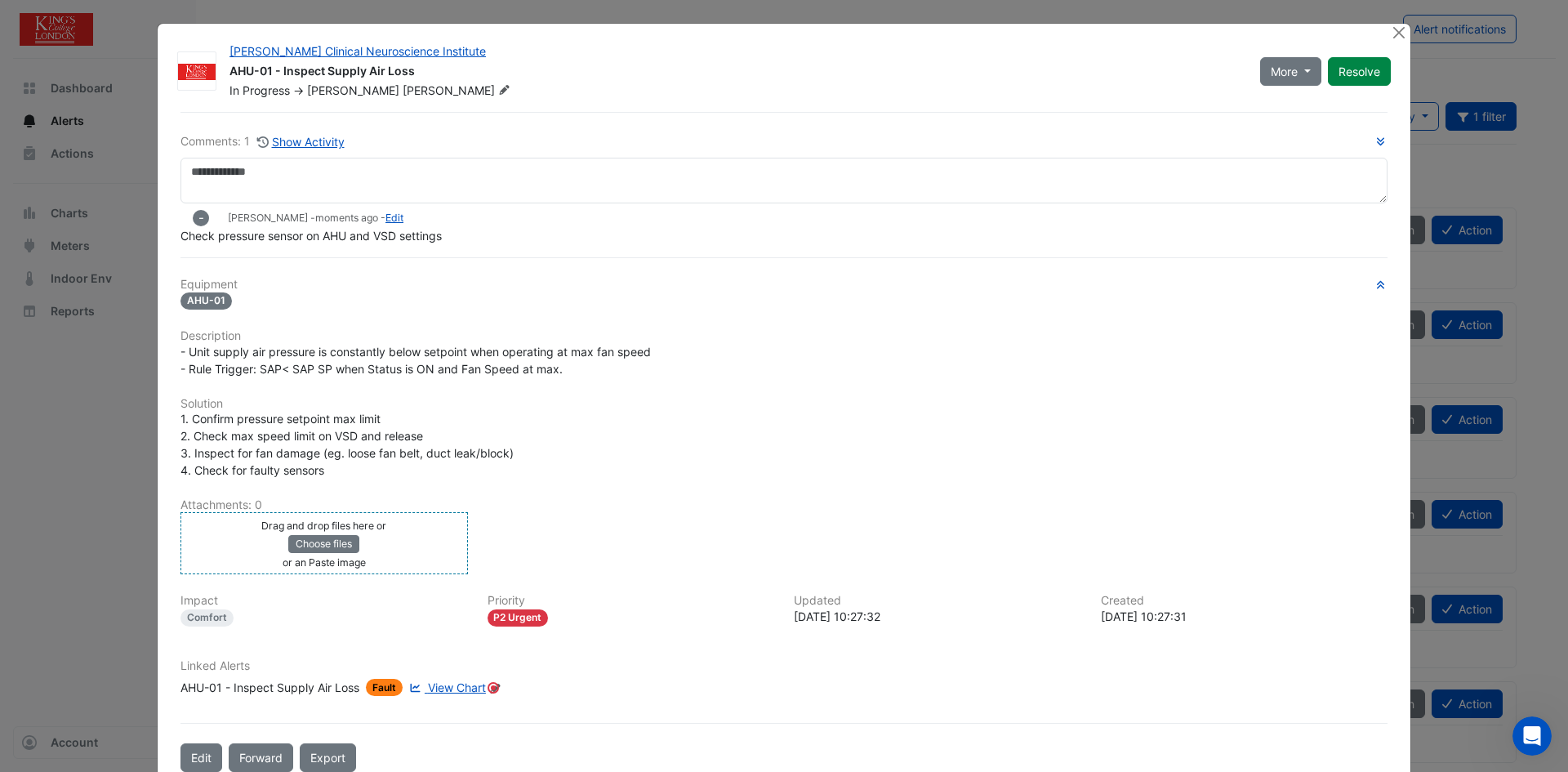
click at [395, 554] on div "Drag and drop files here or Choose files or an Paste image" at bounding box center [324, 543] width 279 height 54
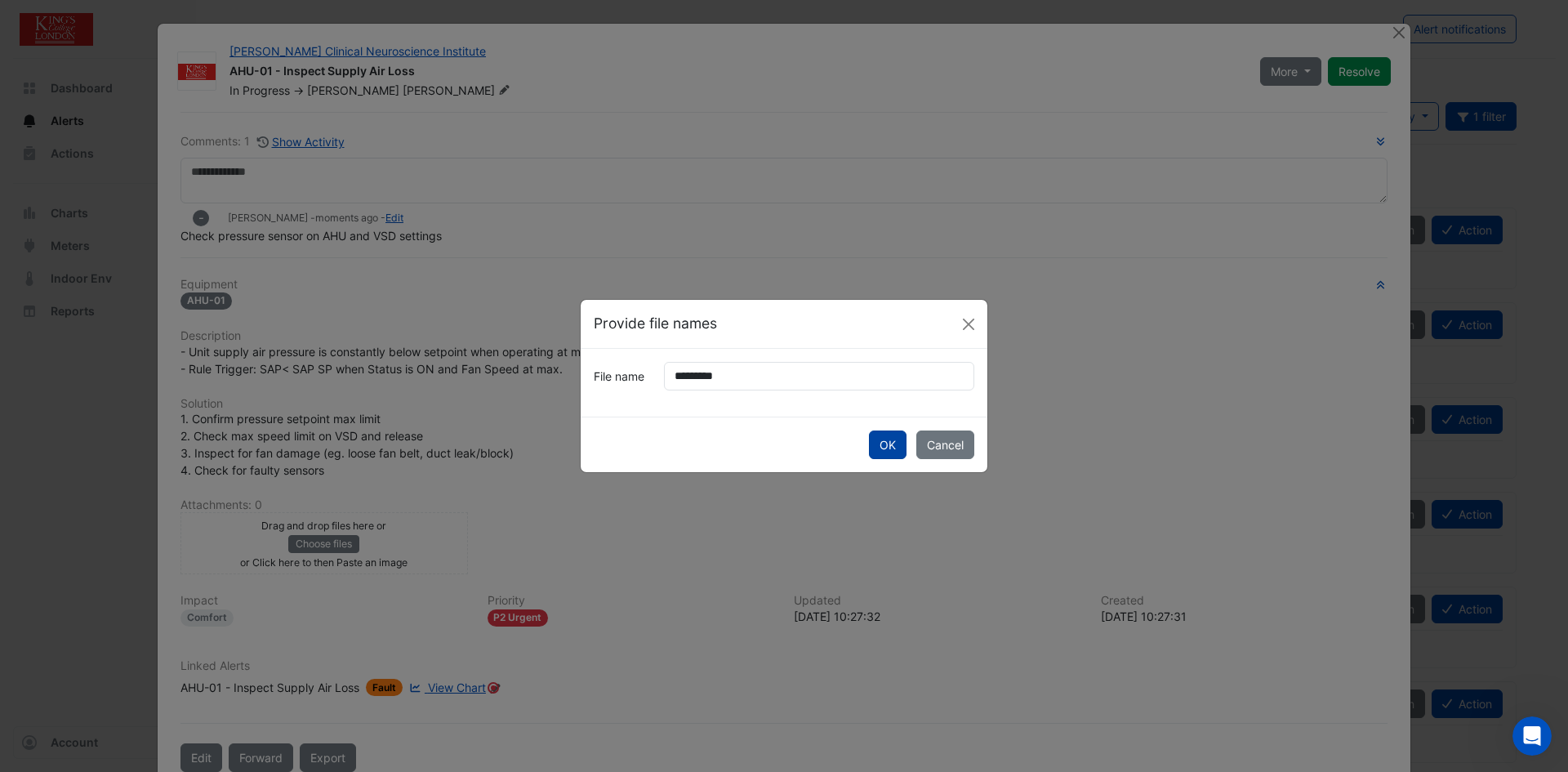
click at [889, 446] on button "OK" at bounding box center [888, 444] width 38 height 29
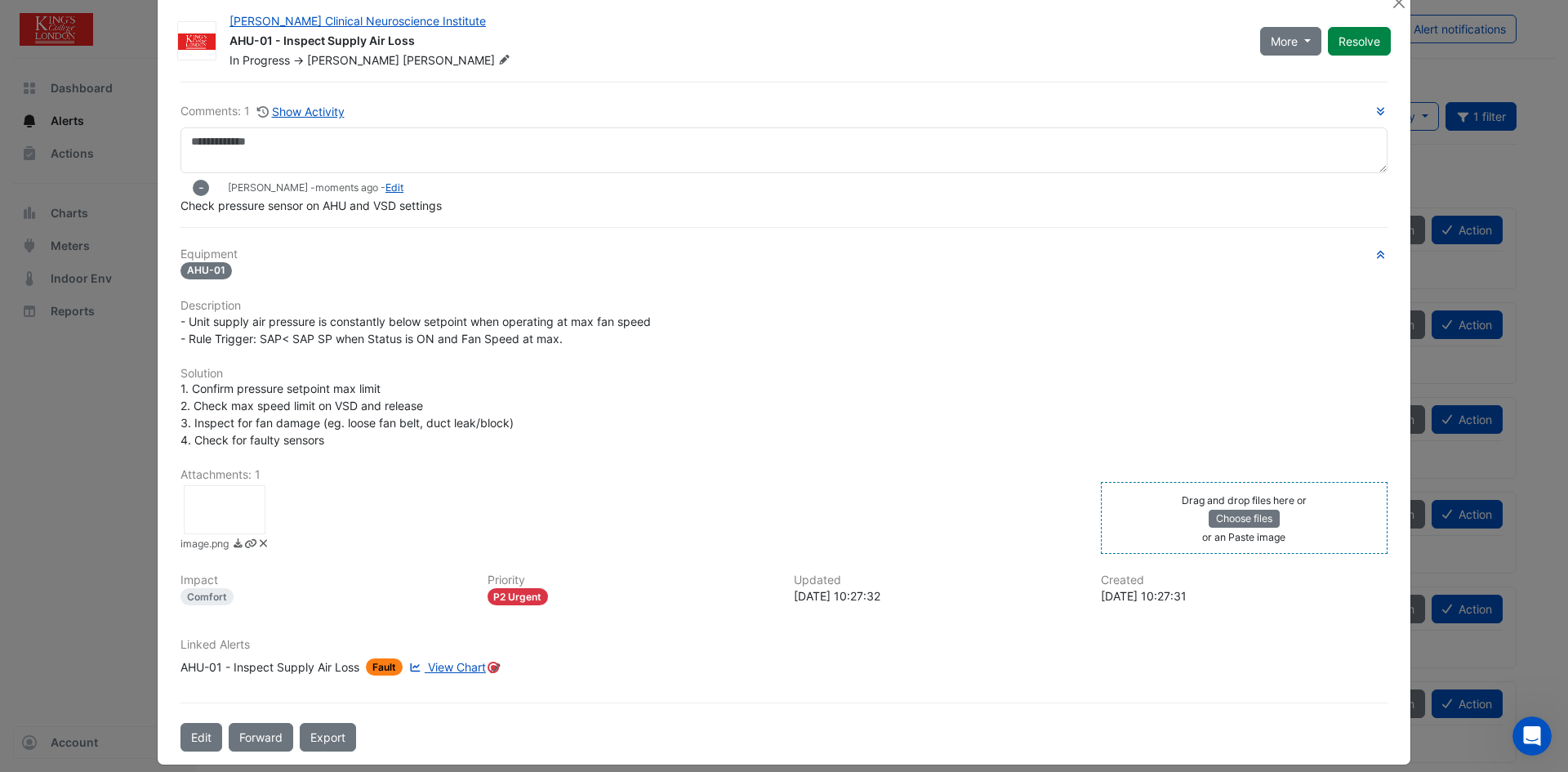
scroll to position [47, 0]
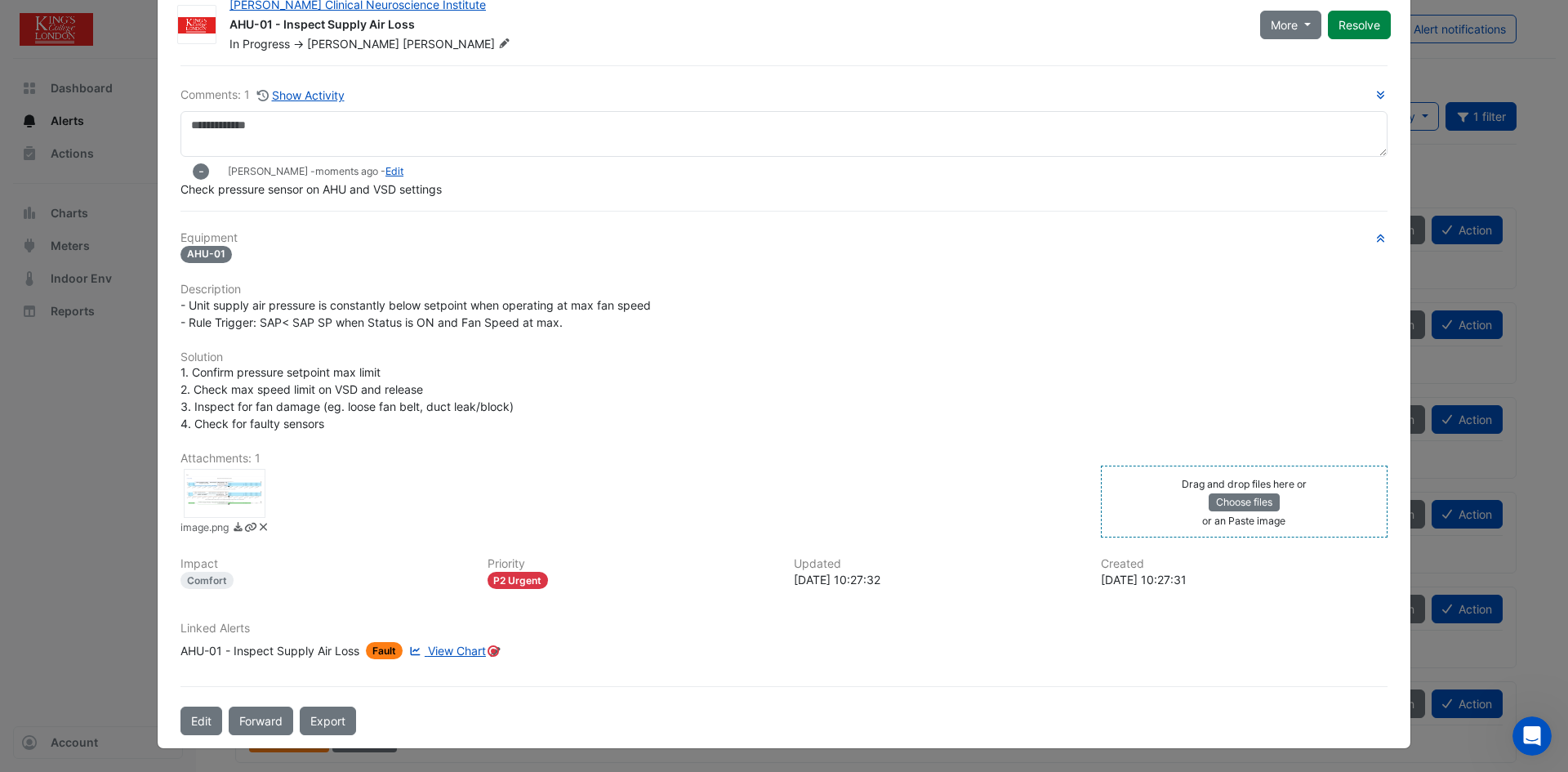
click at [226, 482] on div at bounding box center [224, 494] width 82 height 49
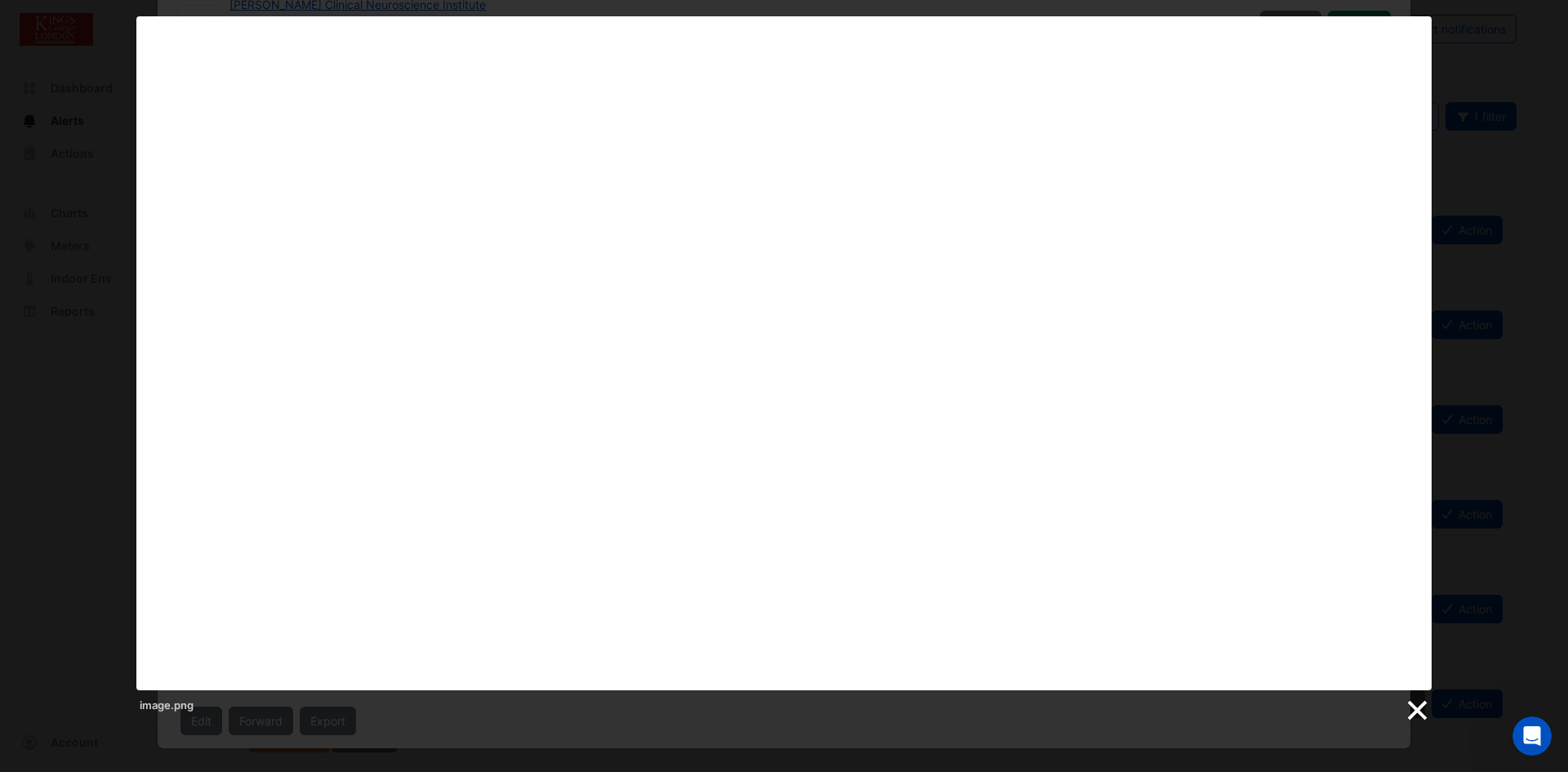
click at [1423, 709] on link at bounding box center [1416, 711] width 25 height 25
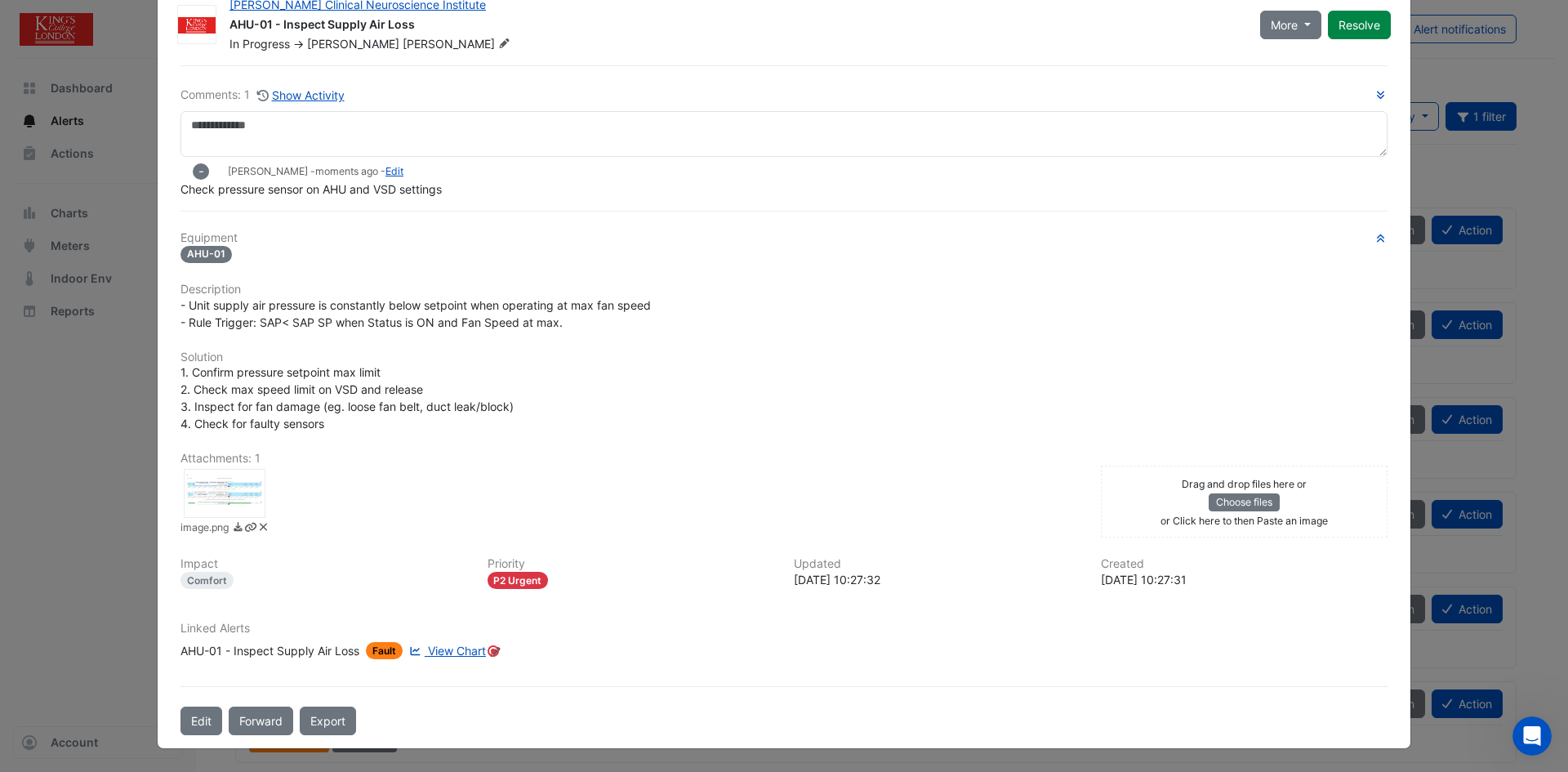
scroll to position [0, 0]
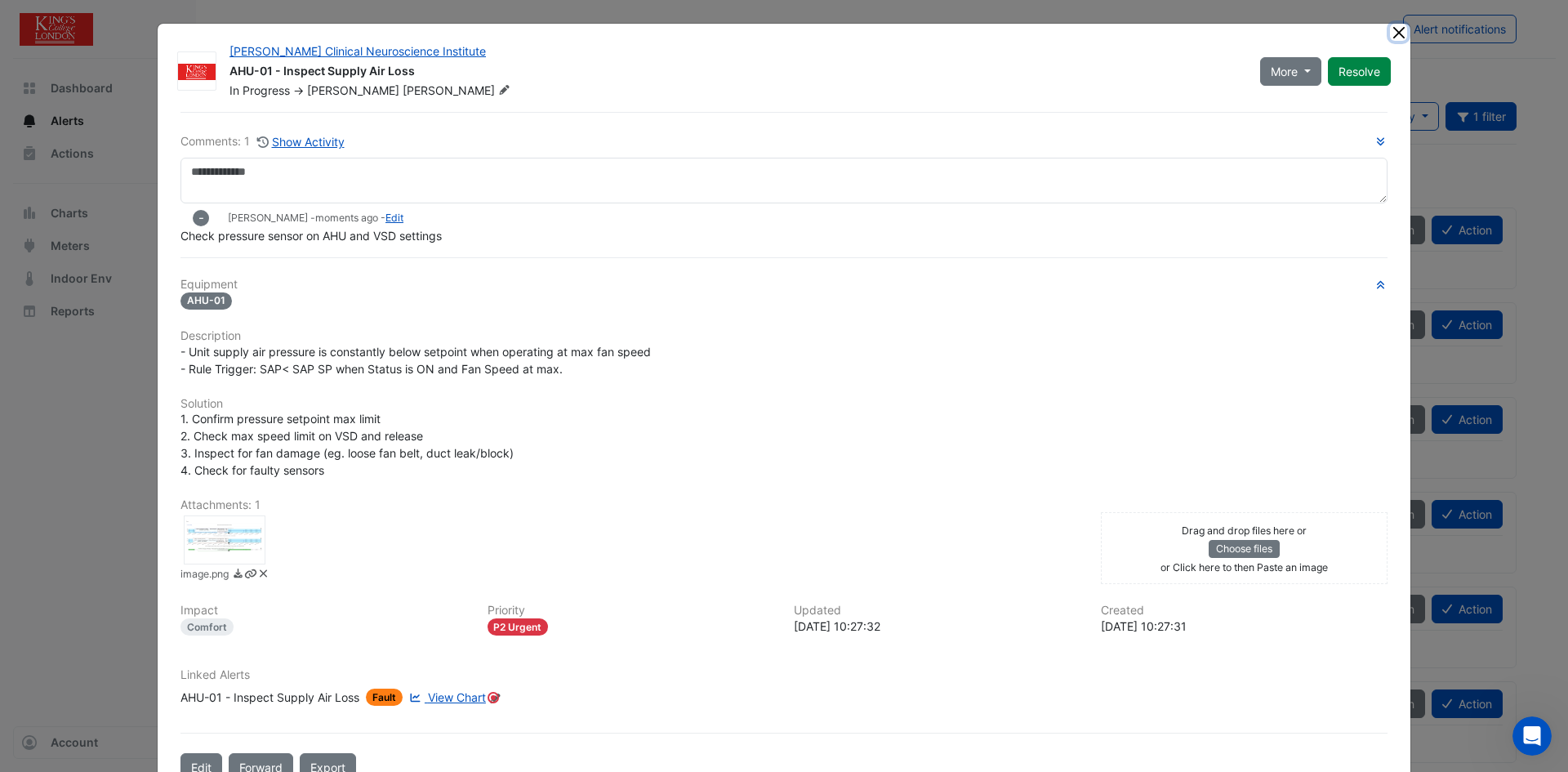
click at [1392, 32] on button "Close" at bounding box center [1399, 32] width 18 height 18
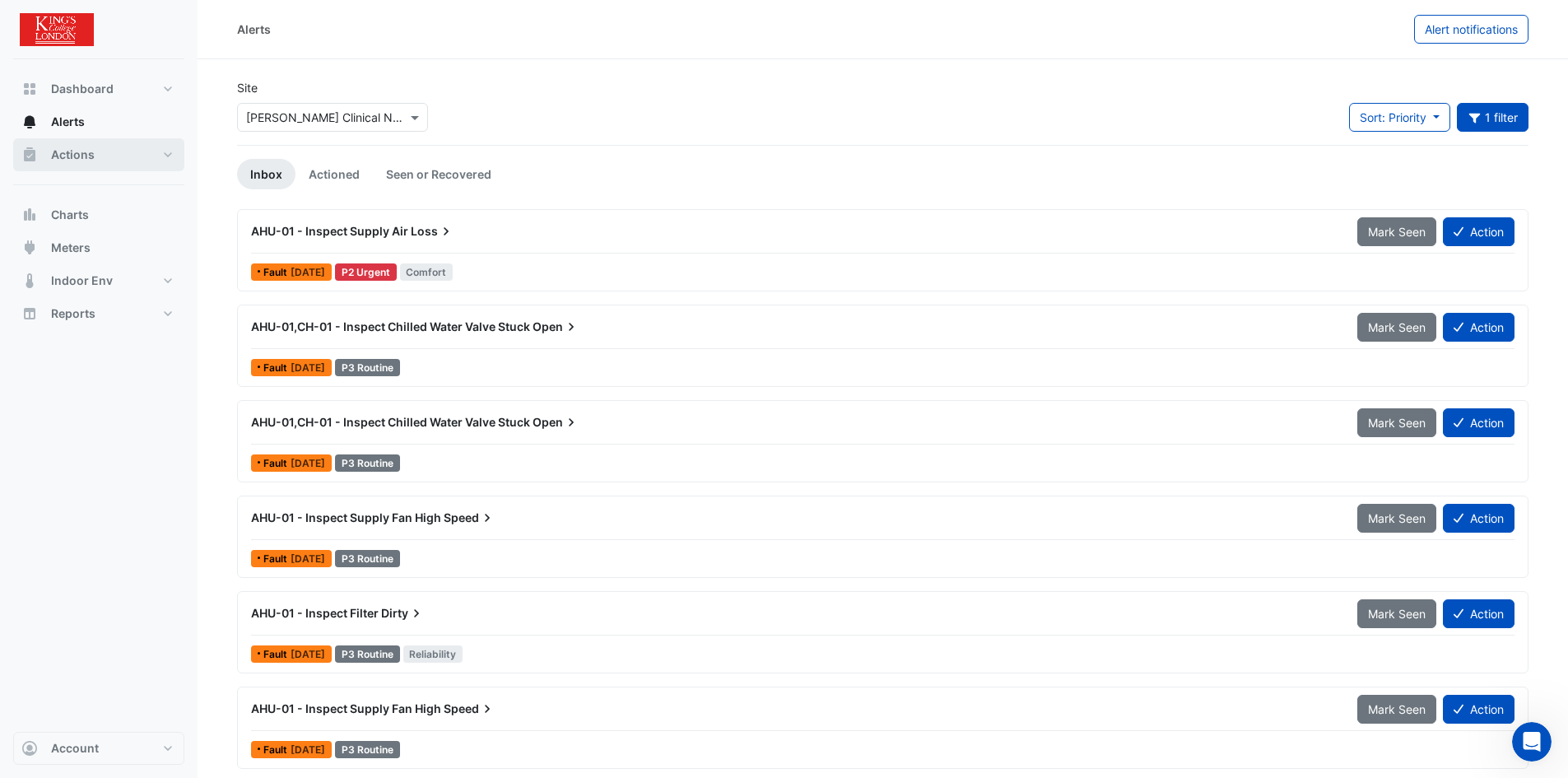
click at [137, 159] on button "Actions" at bounding box center [98, 154] width 171 height 33
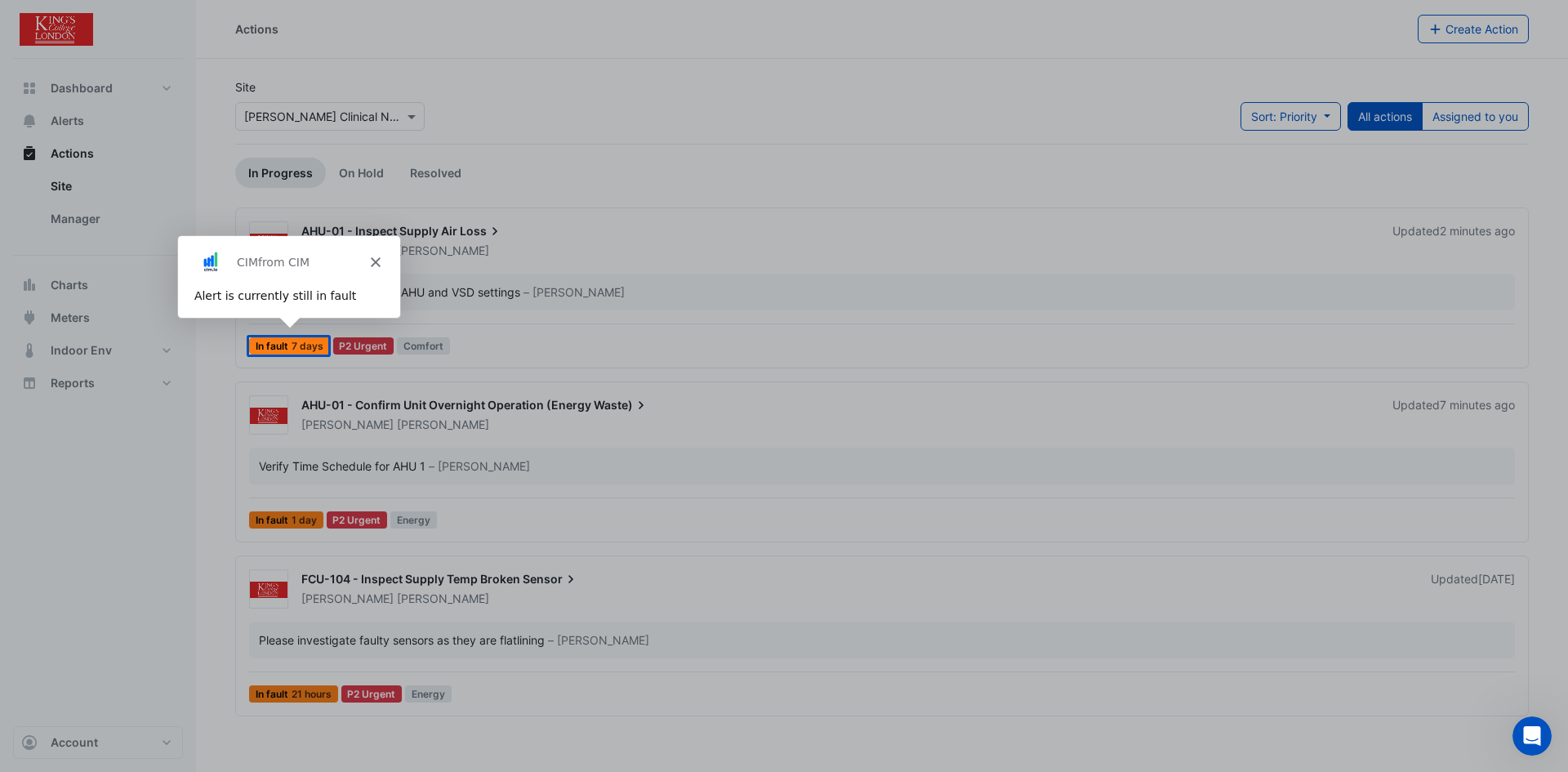
click at [370, 271] on div "CIM from CIM" at bounding box center [287, 262] width 222 height 53
click at [375, 253] on div "CIM from CIM" at bounding box center [287, 262] width 222 height 53
click at [374, 257] on icon "Close" at bounding box center [373, 261] width 10 height 10
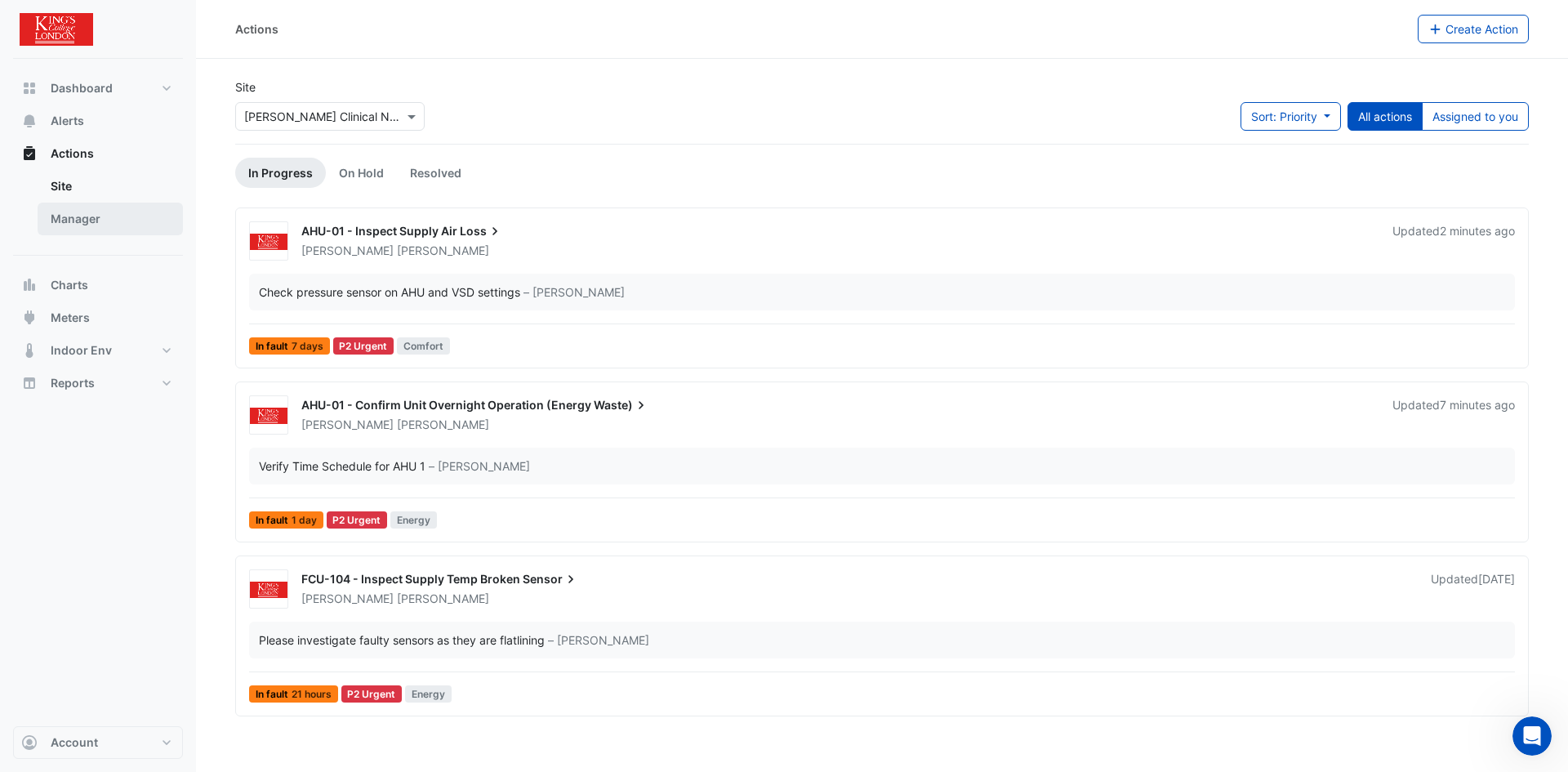
click at [110, 217] on link "Manager" at bounding box center [111, 219] width 146 height 32
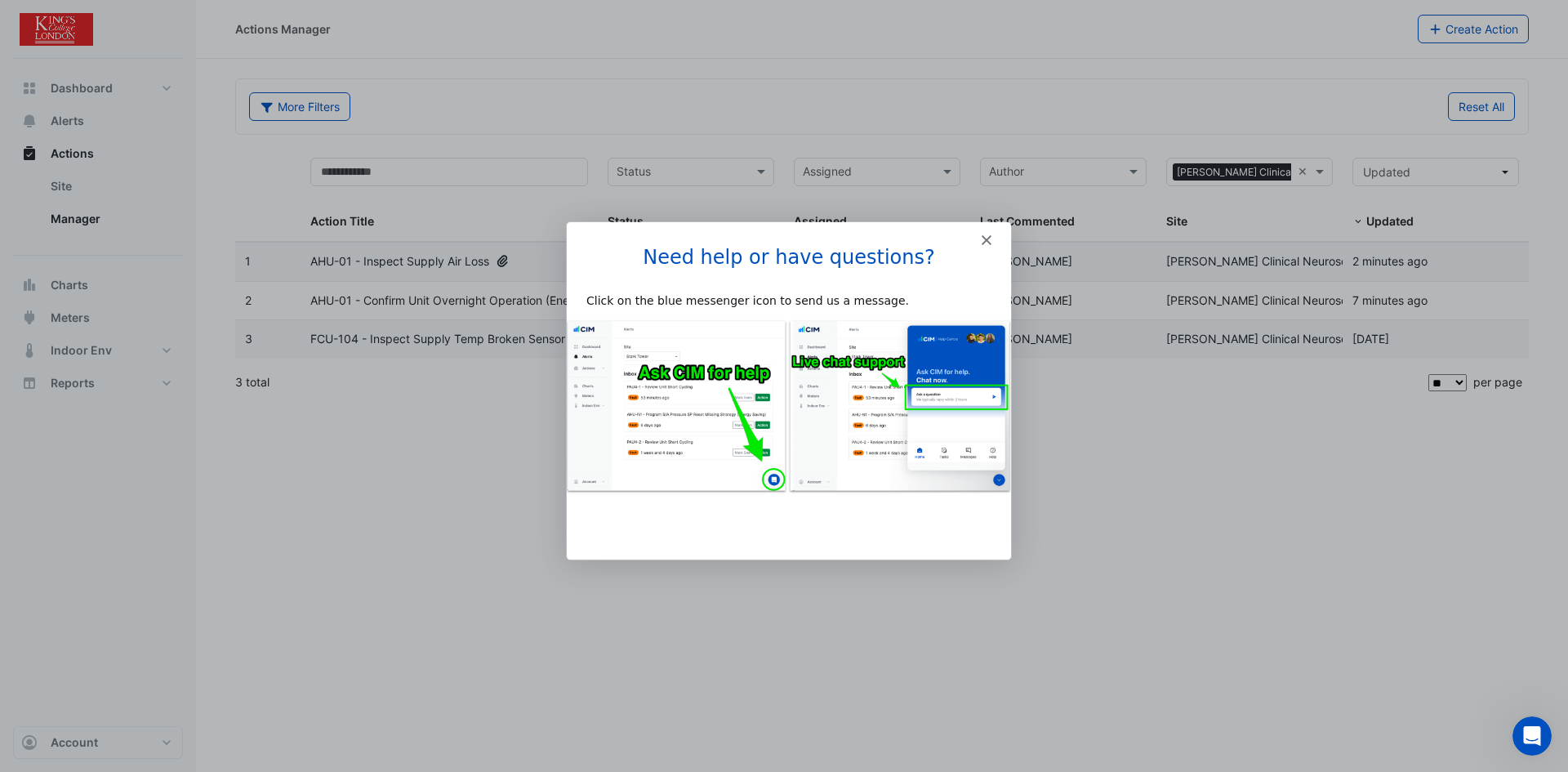
click at [988, 239] on icon "Close" at bounding box center [985, 239] width 10 height 10
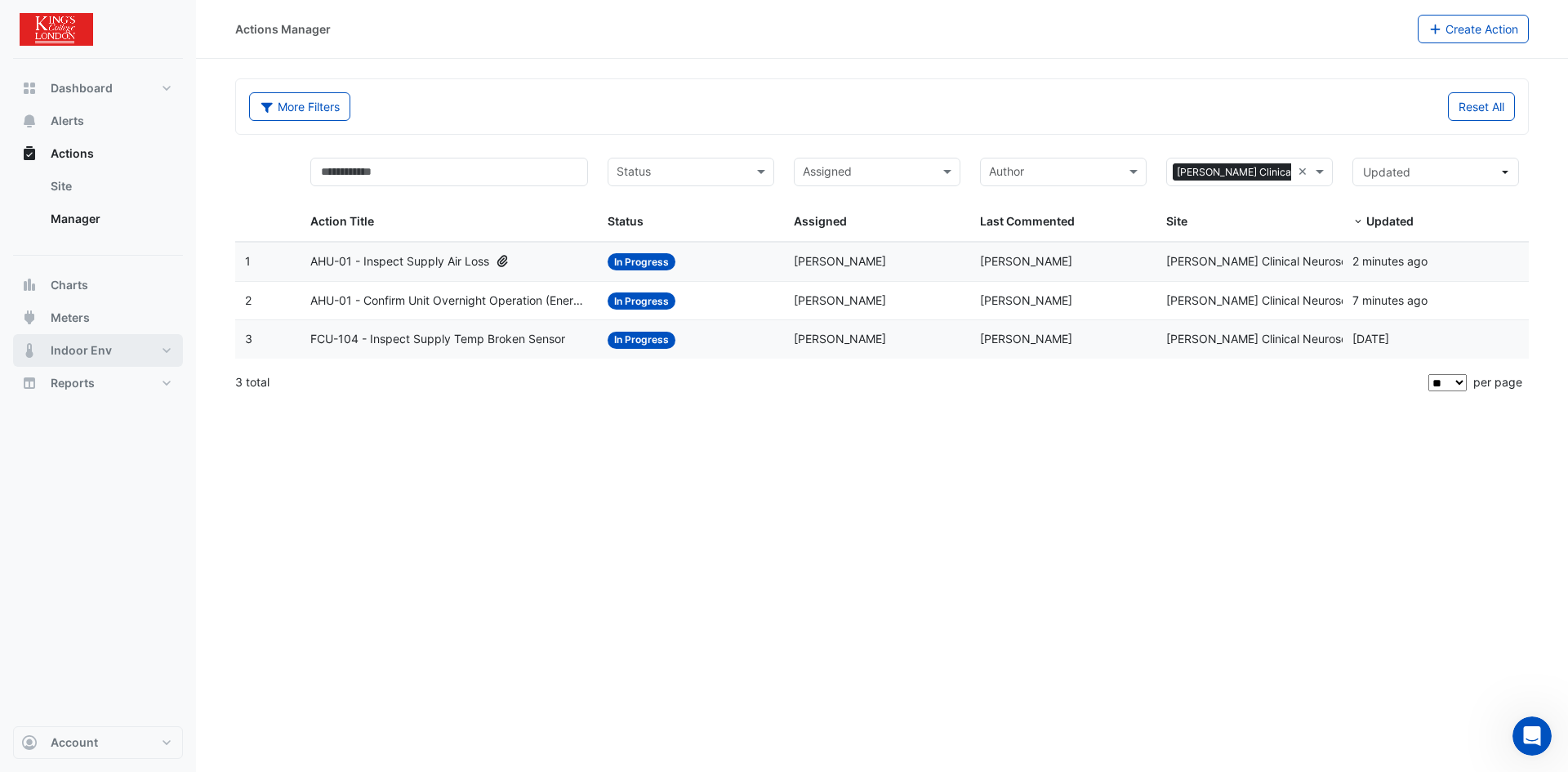
click at [157, 355] on button "Indoor Env" at bounding box center [97, 350] width 169 height 32
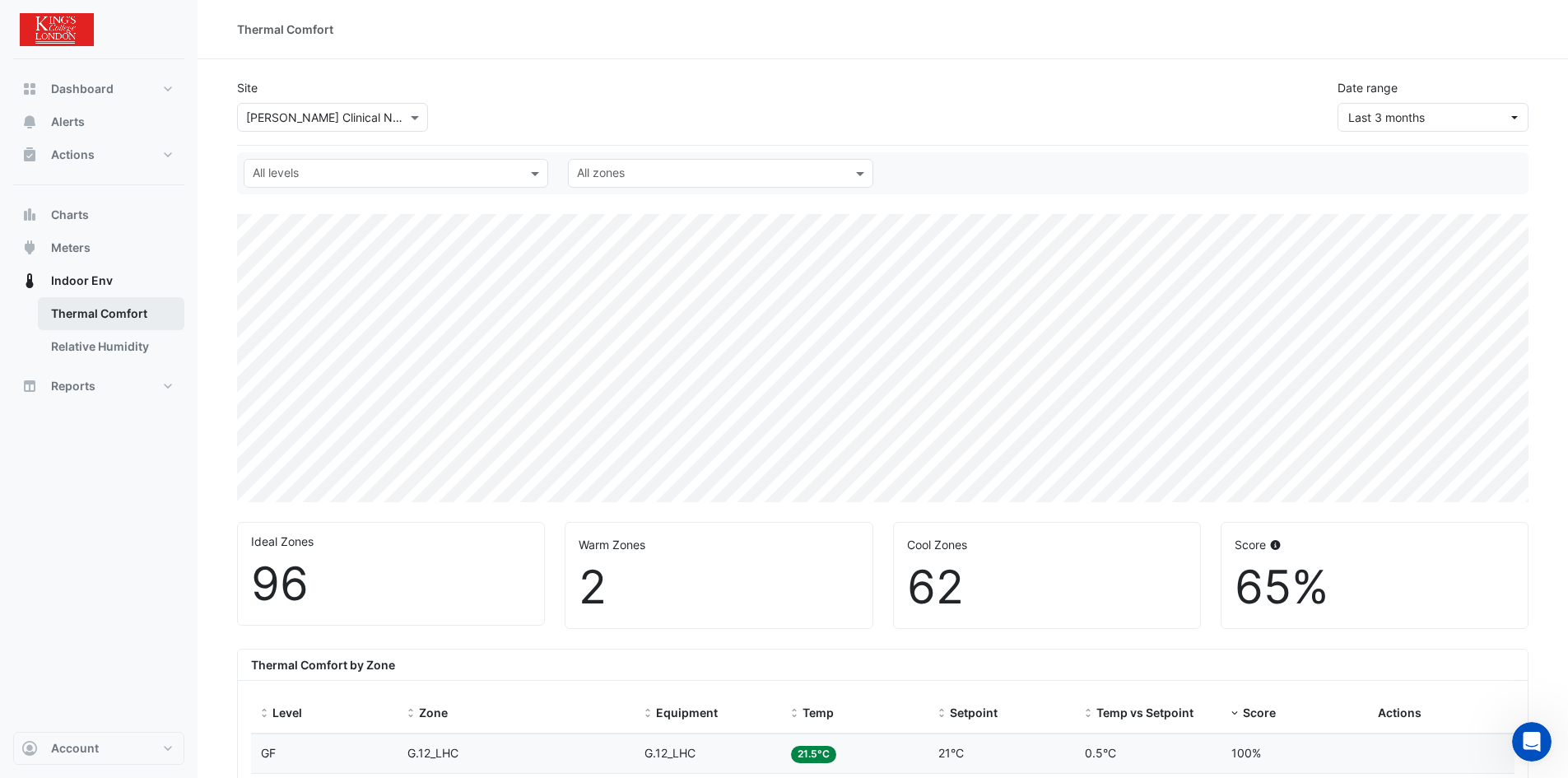
click at [129, 313] on link "Thermal Comfort" at bounding box center [111, 313] width 147 height 33
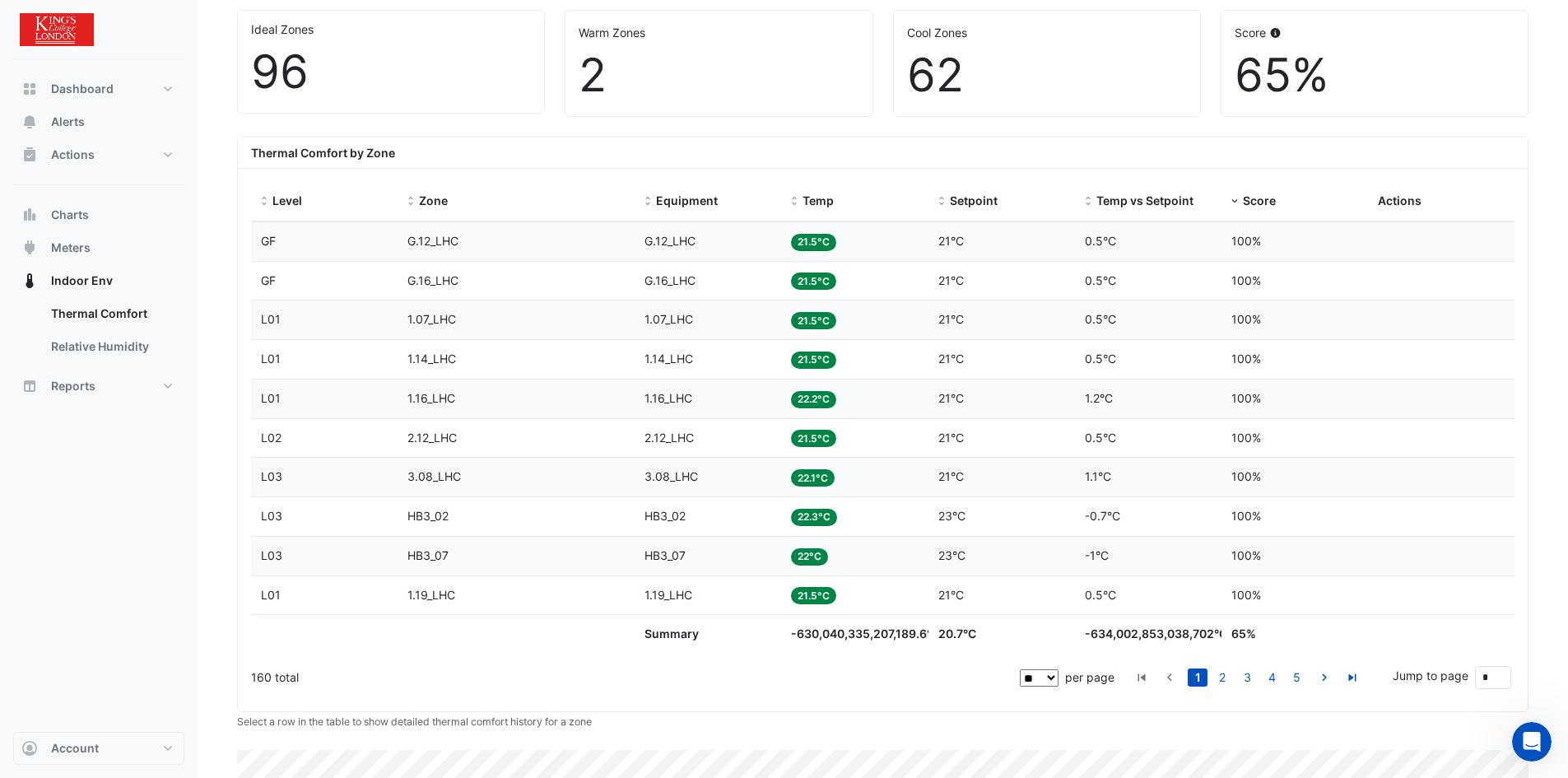
scroll to position [549, 0]
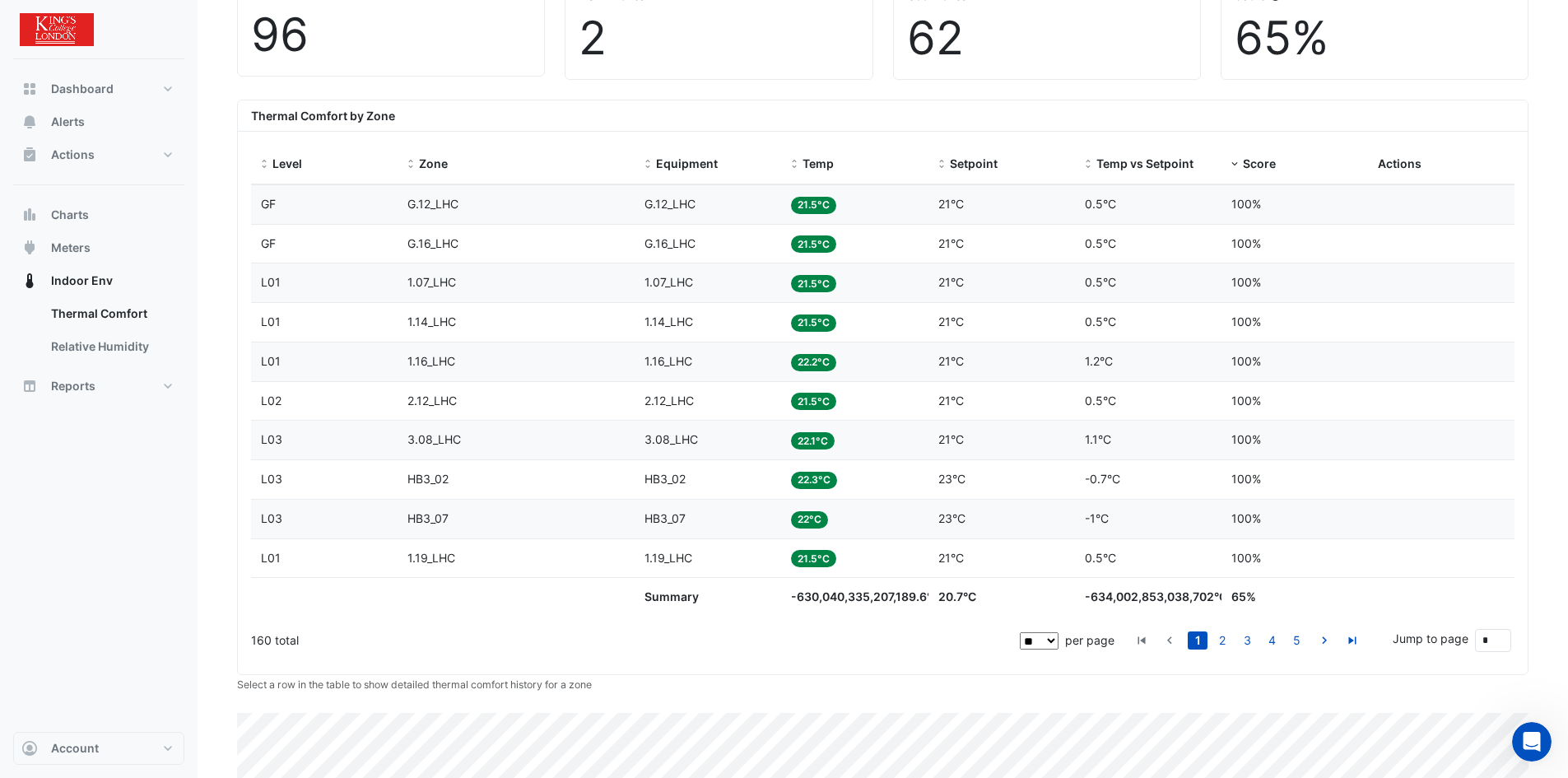
click at [1048, 643] on select "** ** ** ***" at bounding box center [1039, 641] width 39 height 18
click at [1021, 632] on select "** ** ** ***" at bounding box center [1039, 641] width 39 height 18
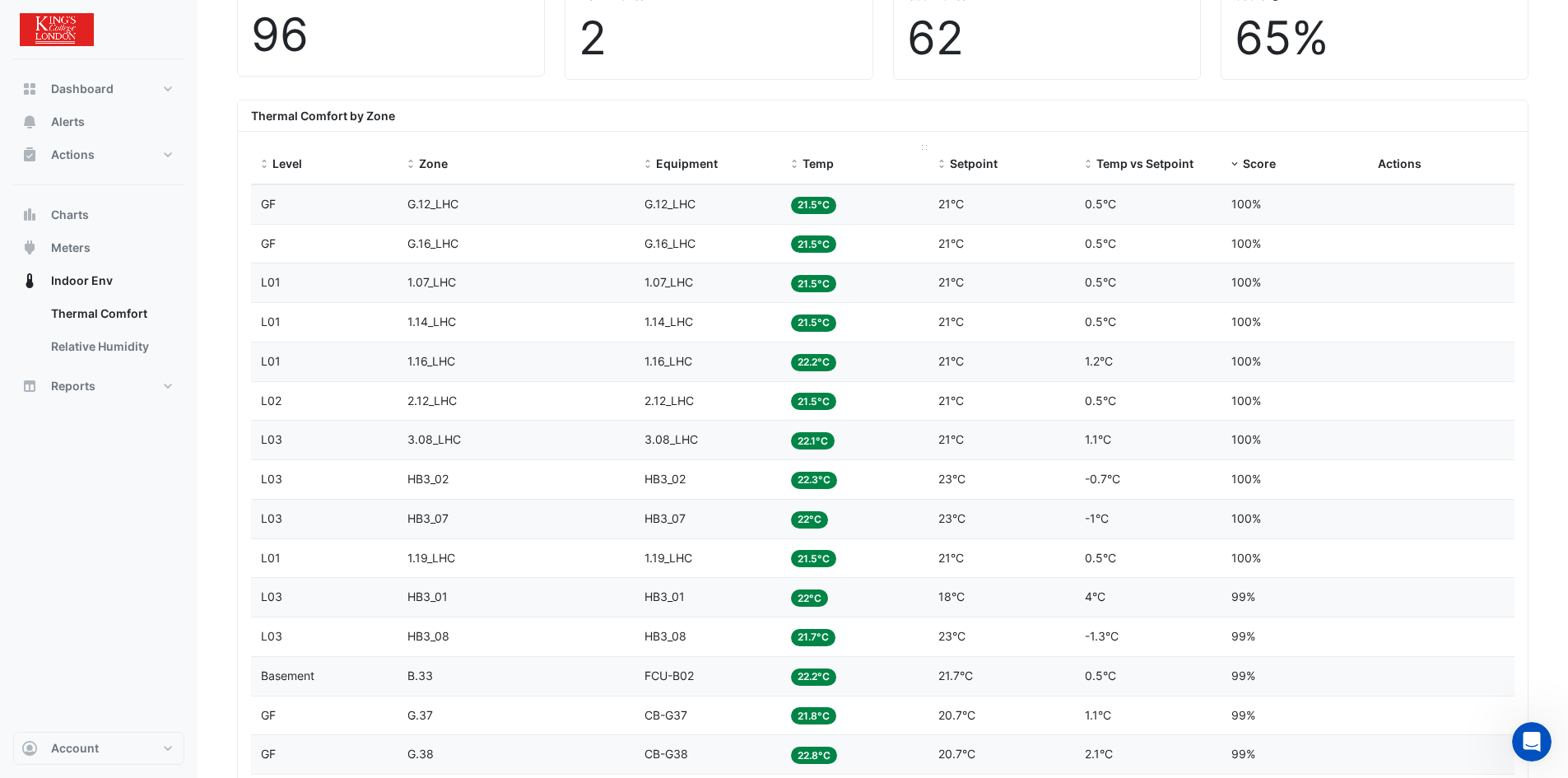
click at [808, 159] on span "Temp" at bounding box center [818, 164] width 31 height 14
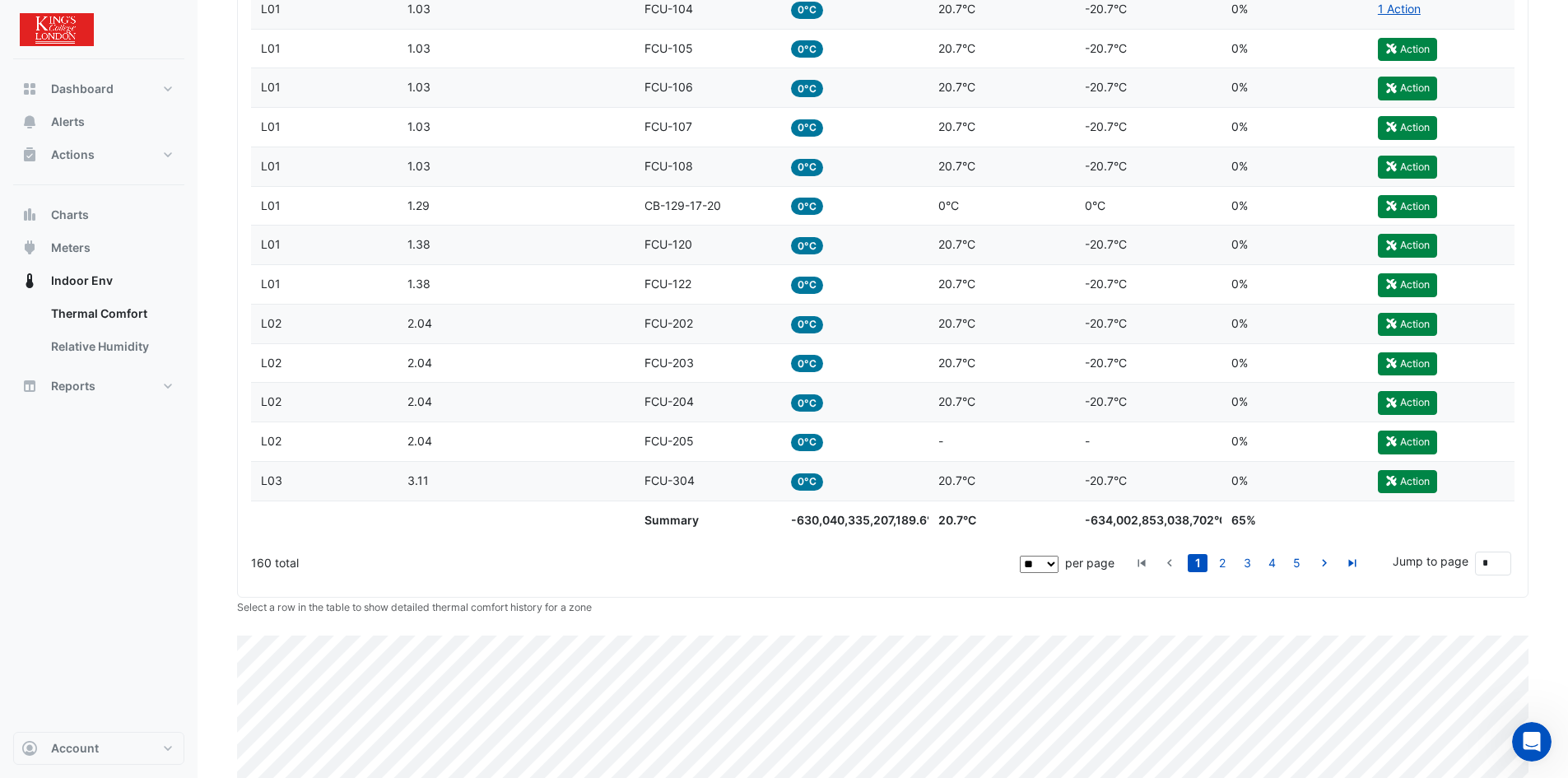
scroll to position [1229, 0]
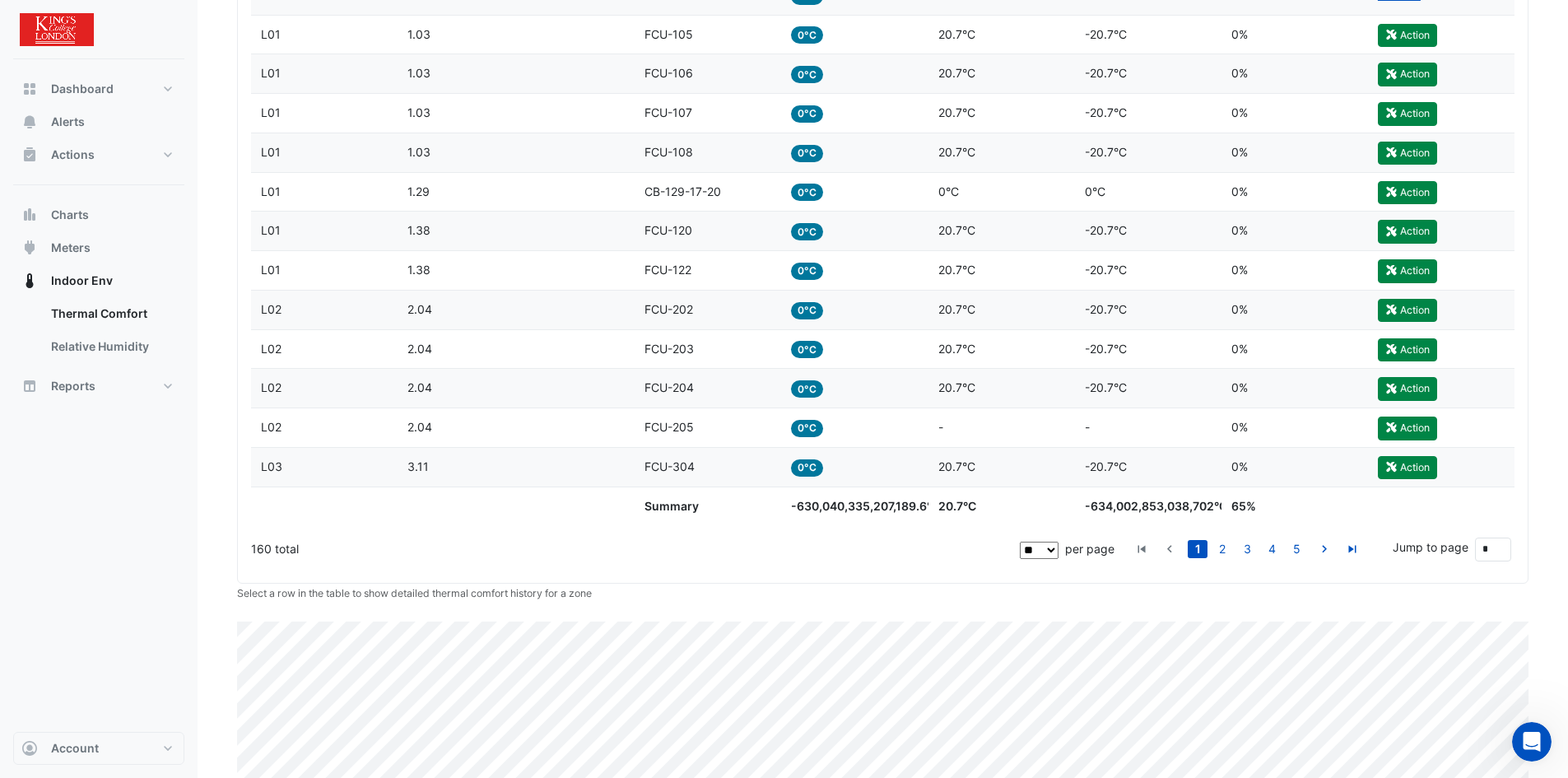
click at [1045, 550] on select "** ** ** ***" at bounding box center [1039, 551] width 39 height 18
select select "***"
click at [1058, 542] on select "** ** ** ***" at bounding box center [1039, 551] width 39 height 18
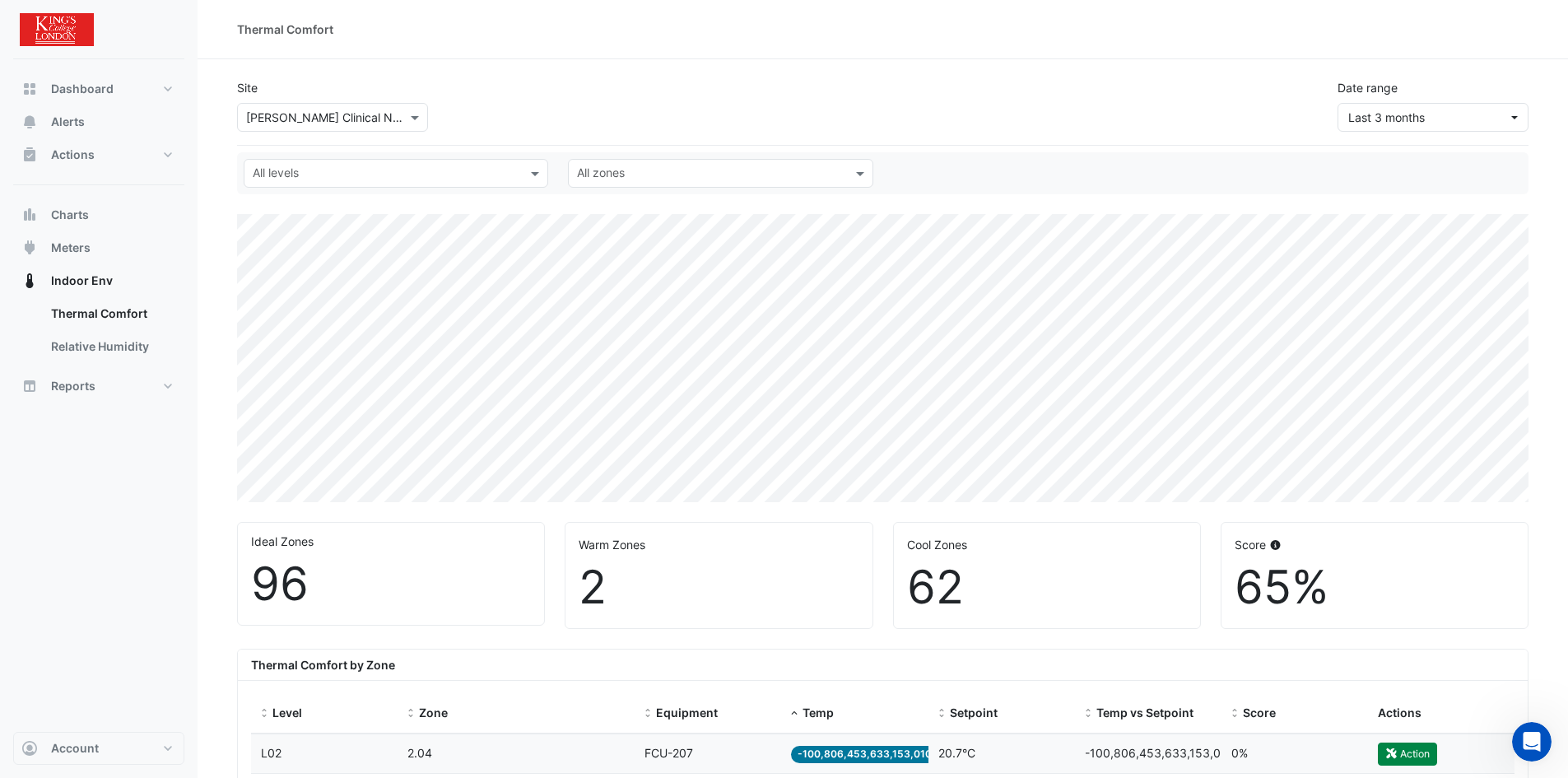
scroll to position [110, 0]
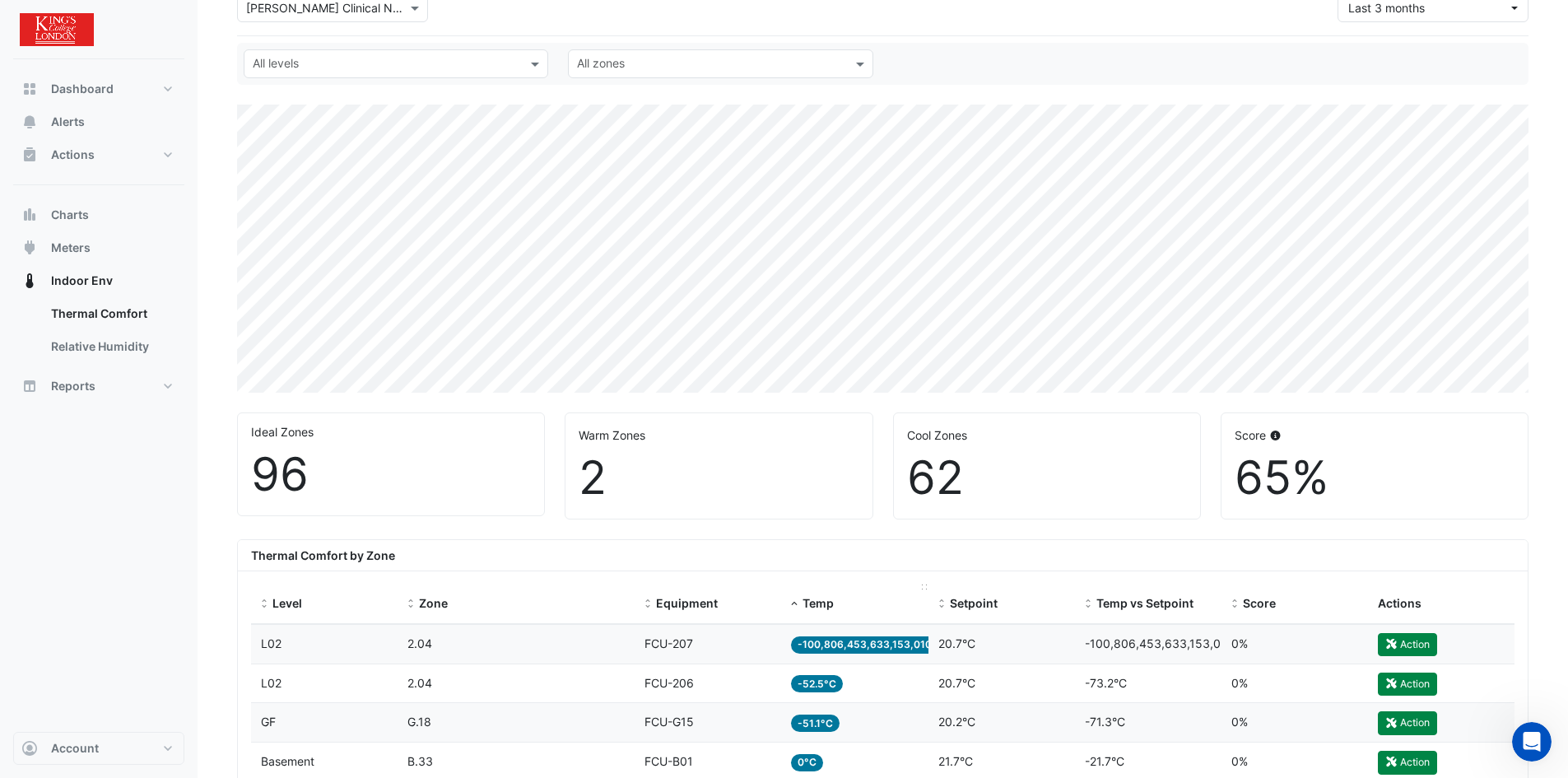
click at [820, 599] on span "Temp" at bounding box center [818, 603] width 31 height 14
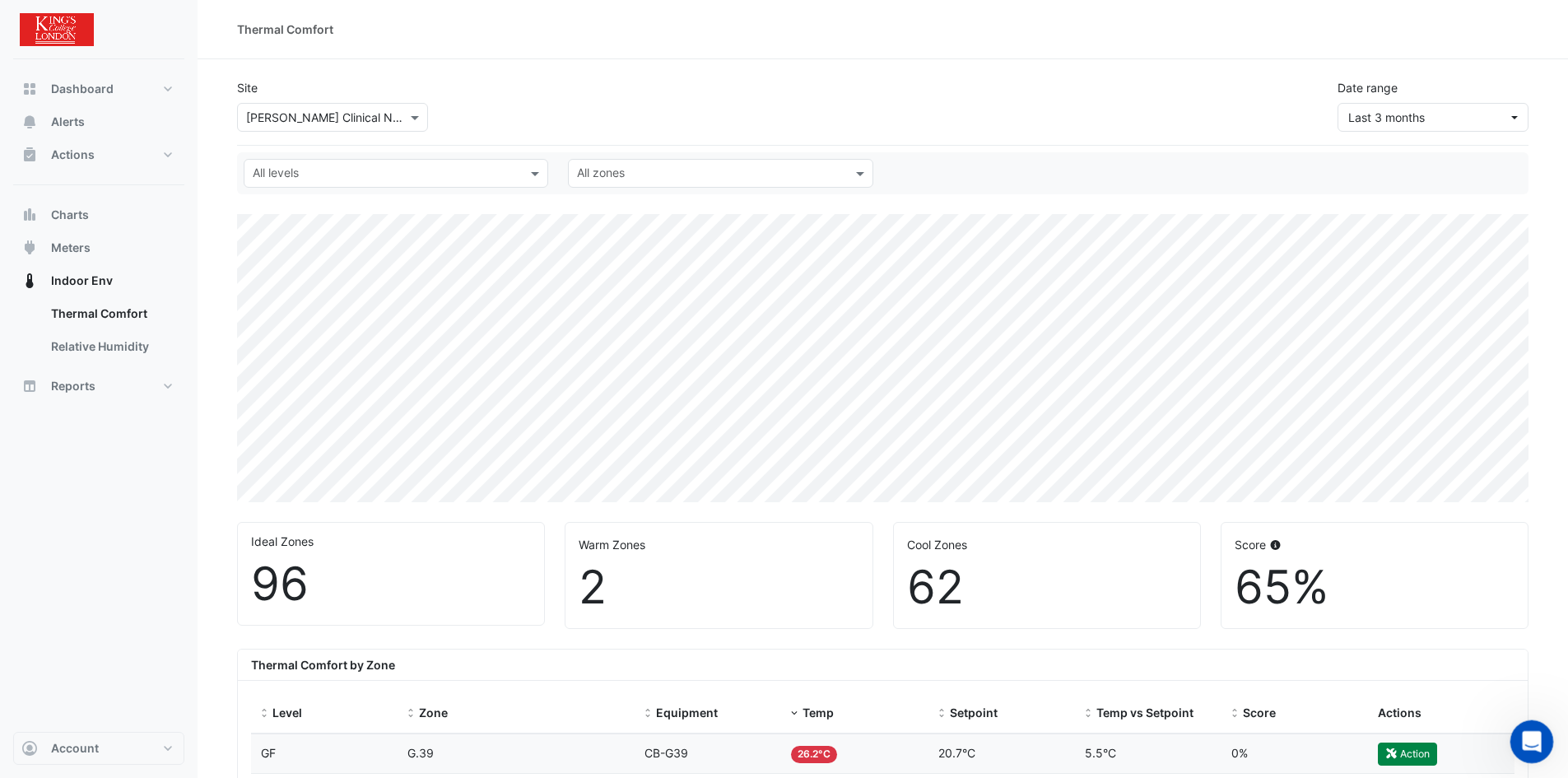
click at [1527, 743] on icon "Open Intercom Messenger" at bounding box center [1529, 739] width 27 height 27
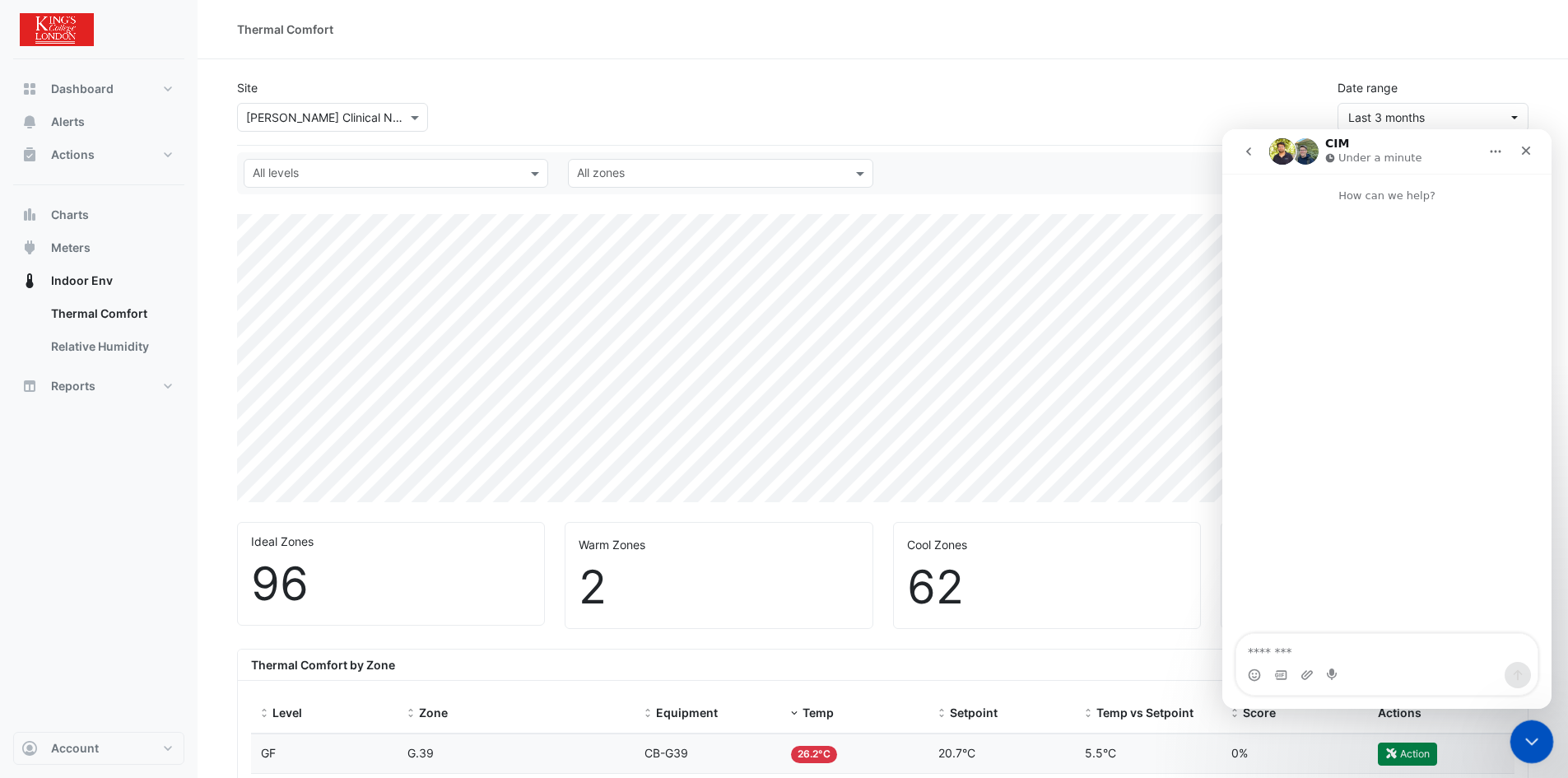
click at [1532, 740] on icon "Close Intercom Messenger" at bounding box center [1529, 739] width 19 height 19
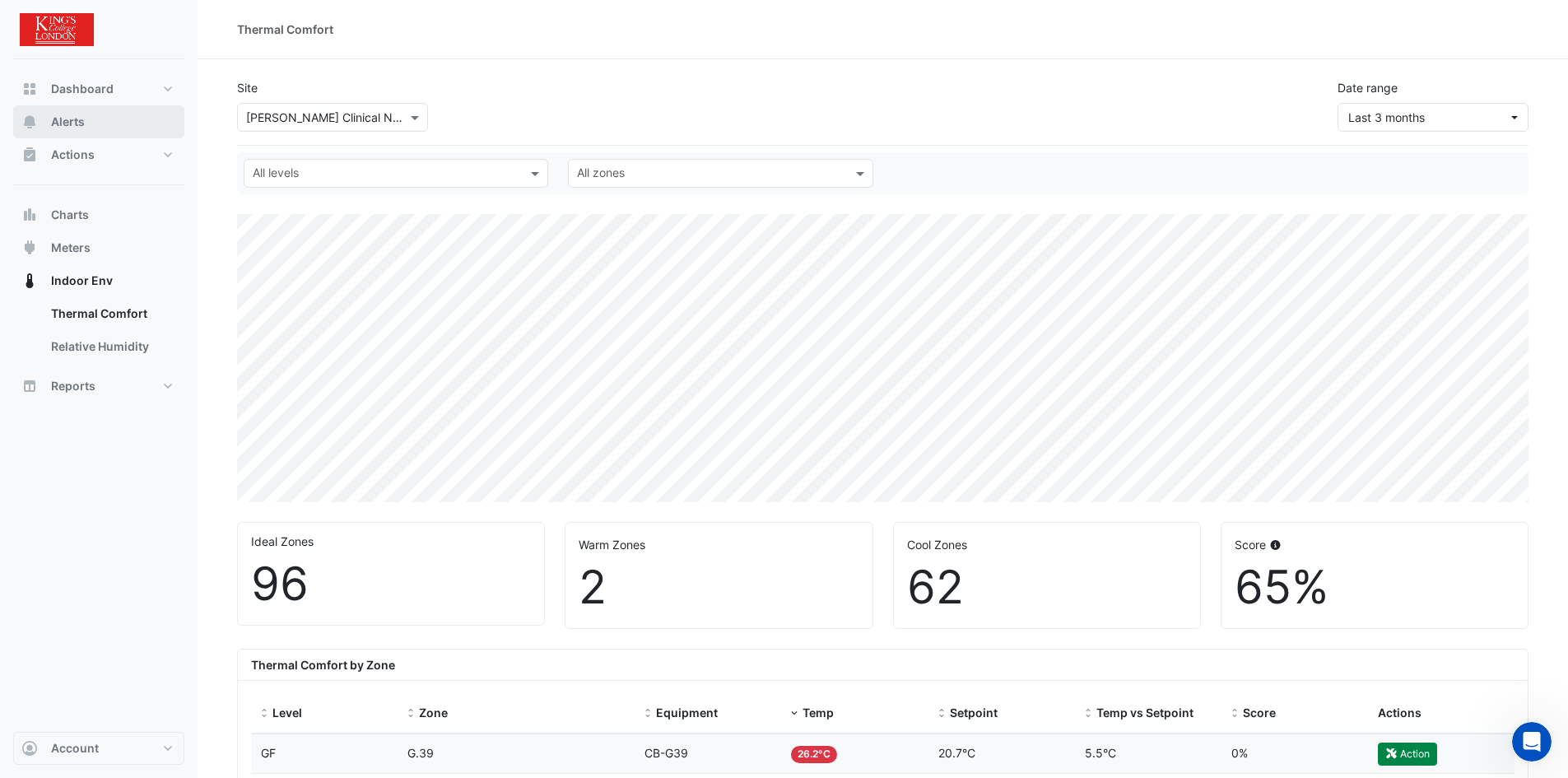
click at [83, 115] on span "Alerts" at bounding box center [68, 121] width 34 height 17
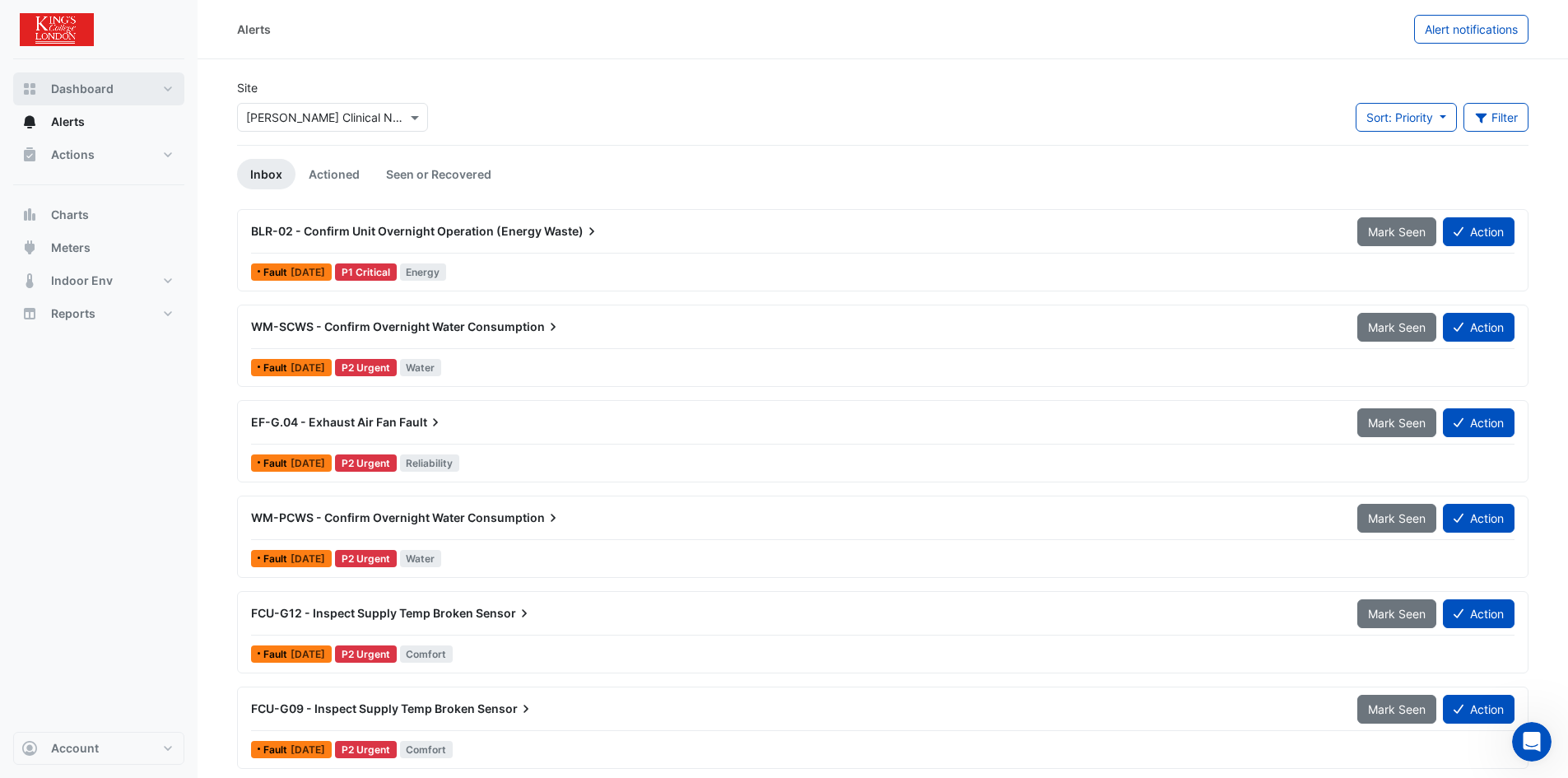
click at [79, 102] on button "Dashboard" at bounding box center [98, 89] width 171 height 33
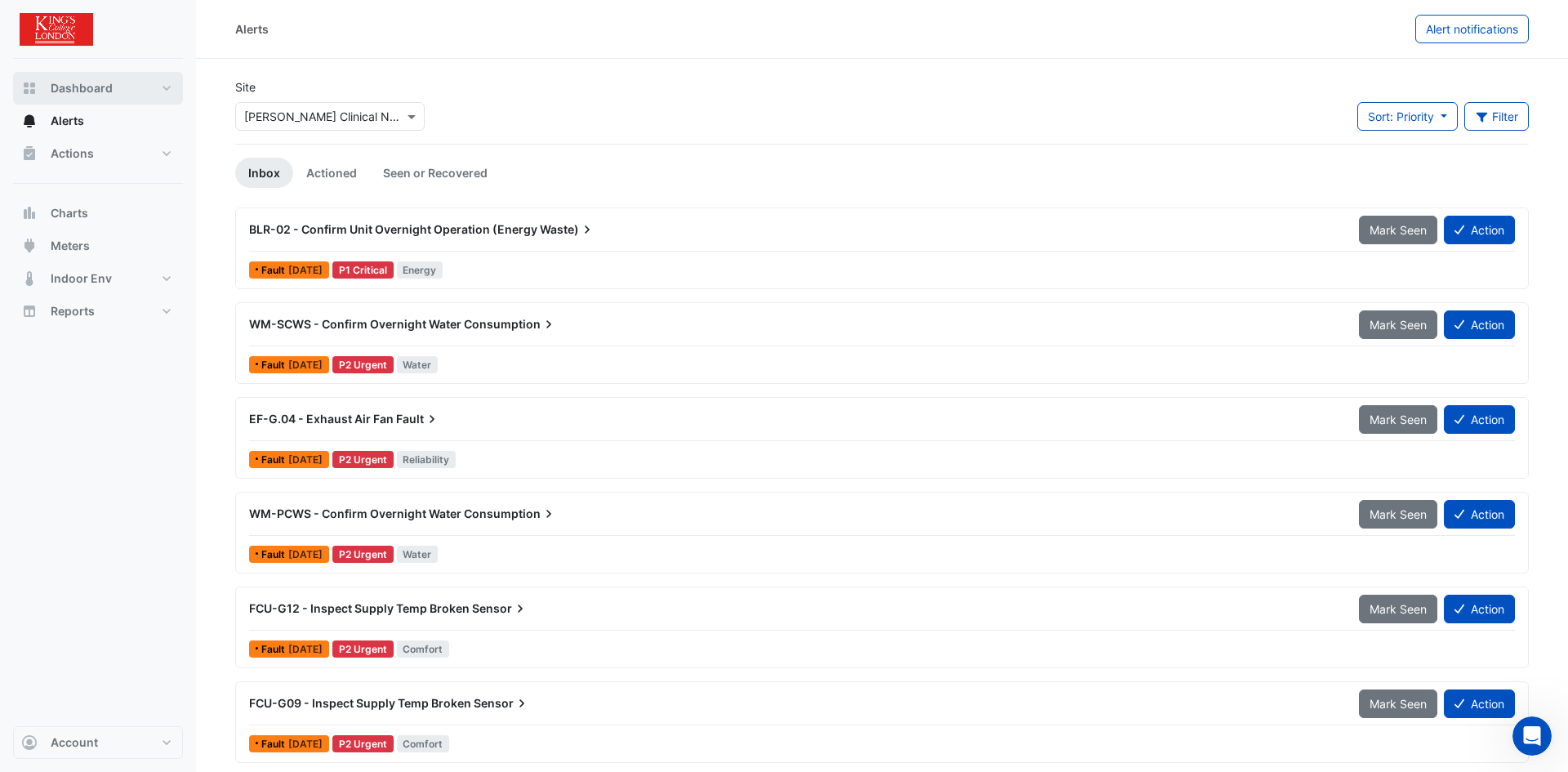
select select "***"
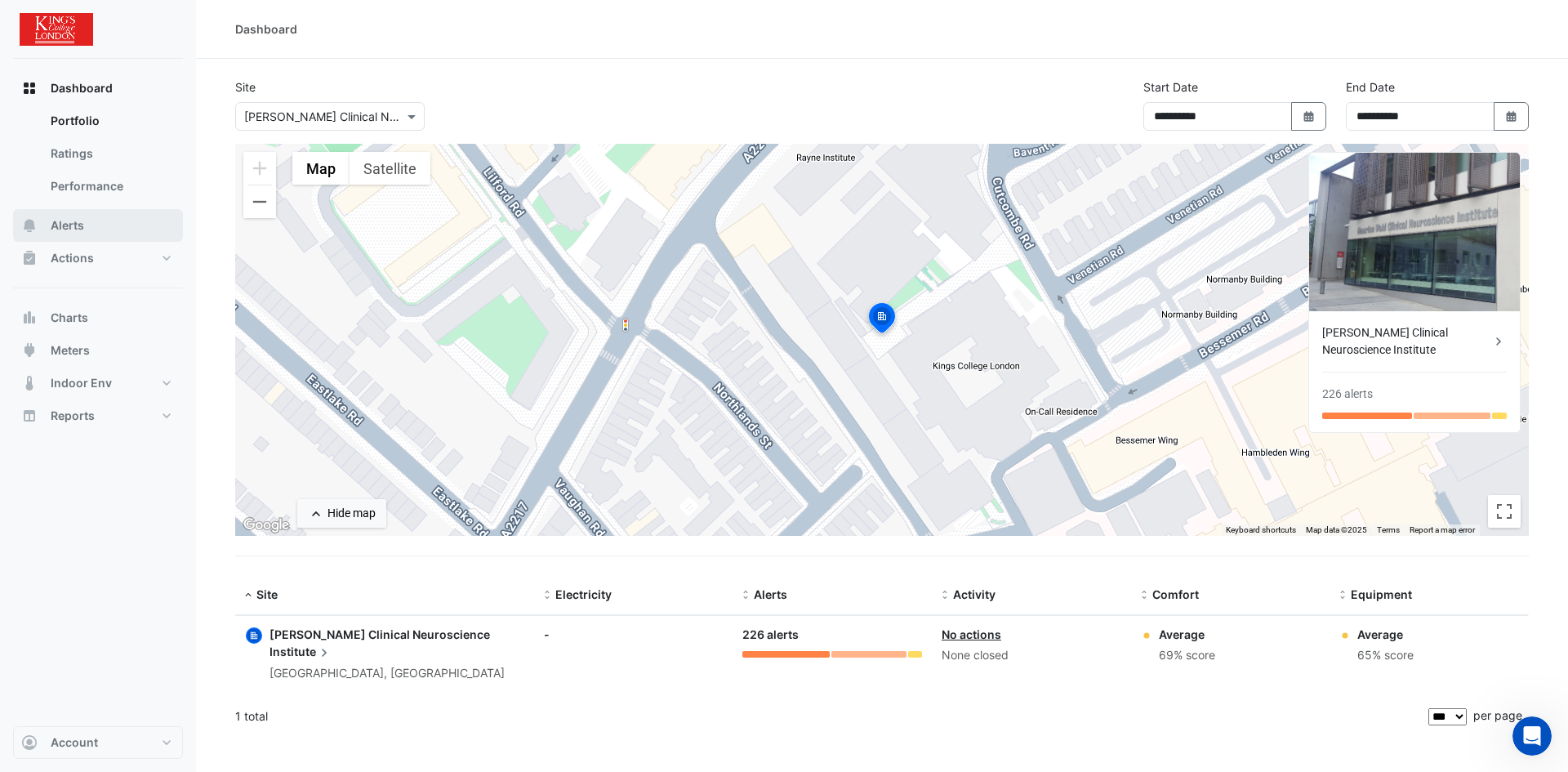
click at [83, 228] on span "Alerts" at bounding box center [68, 225] width 33 height 17
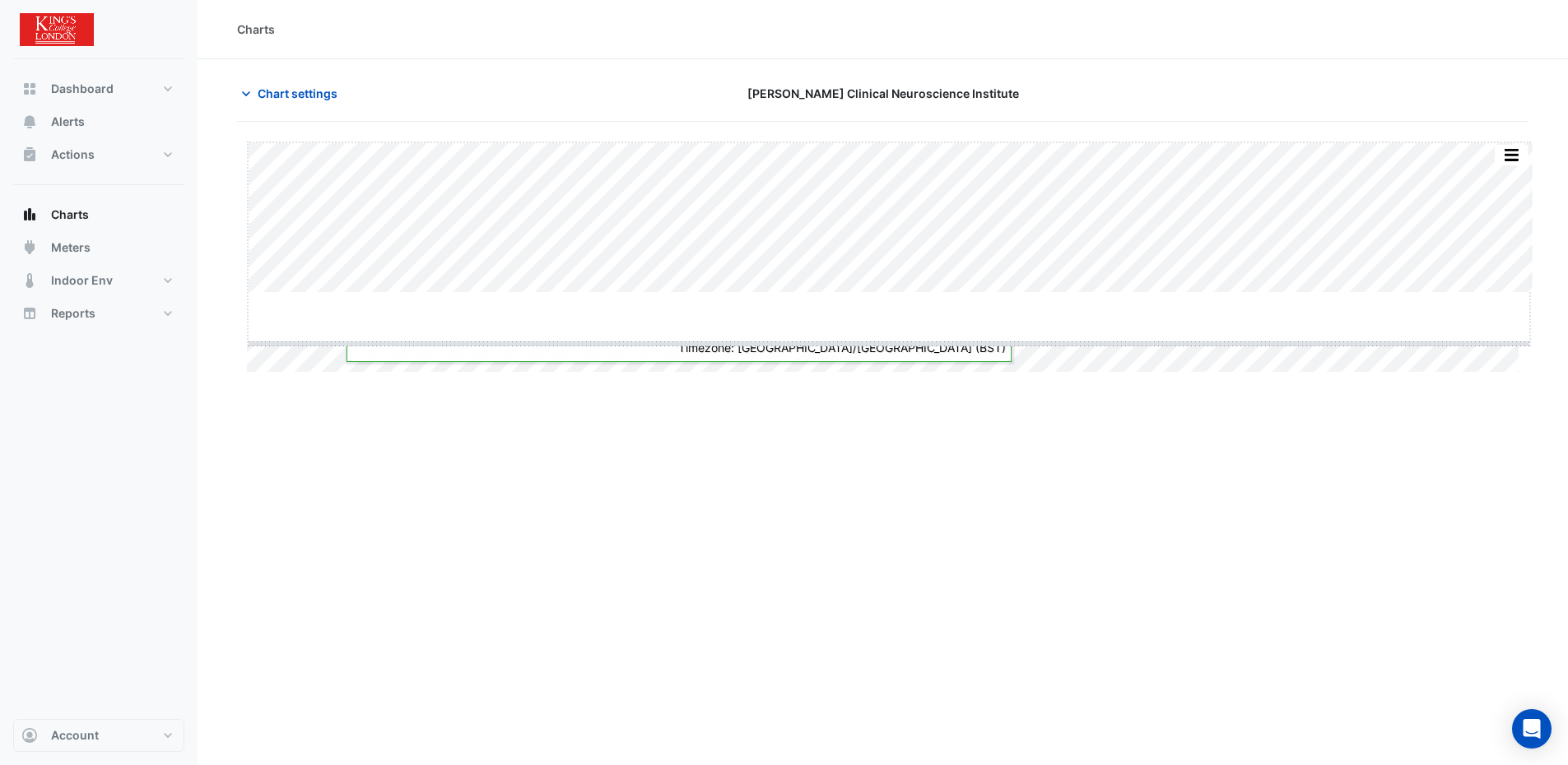
drag, startPoint x: 886, startPoint y: 292, endPoint x: 876, endPoint y: 349, distance: 57.9
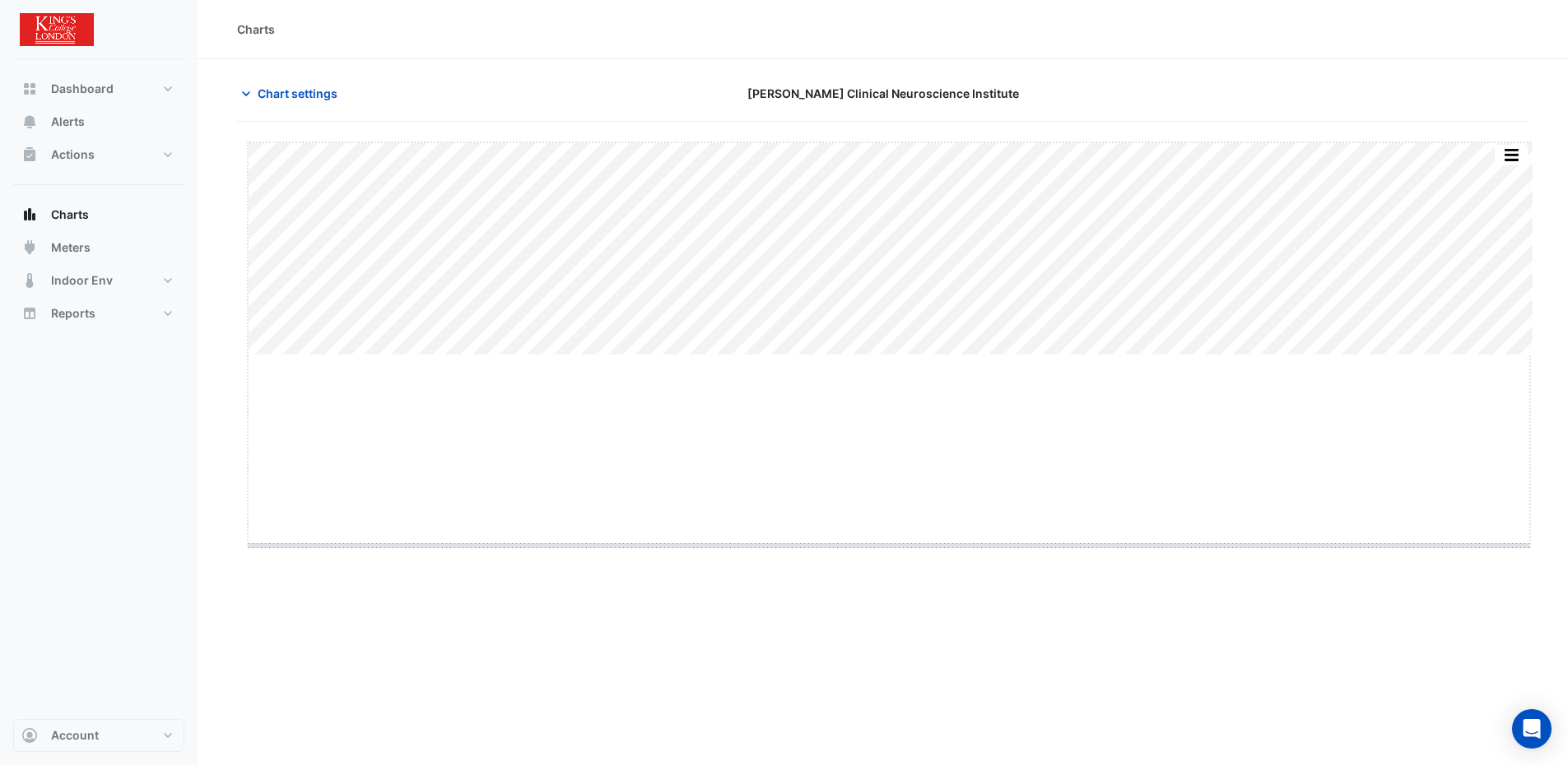
drag, startPoint x: 891, startPoint y: 357, endPoint x: 872, endPoint y: 547, distance: 190.9
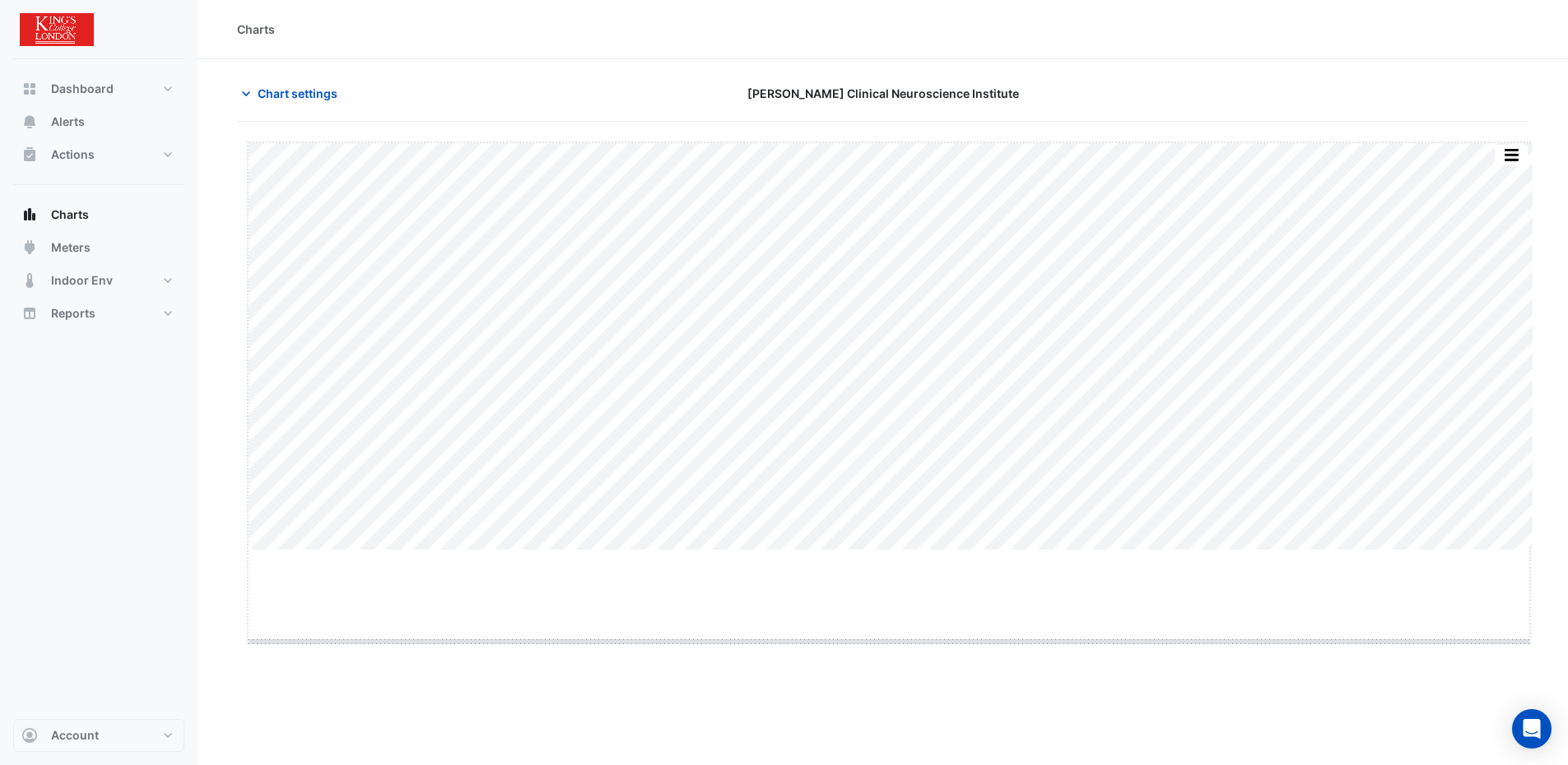
drag, startPoint x: 886, startPoint y: 551, endPoint x: 880, endPoint y: 646, distance: 95.2
